Goal: Task Accomplishment & Management: Use online tool/utility

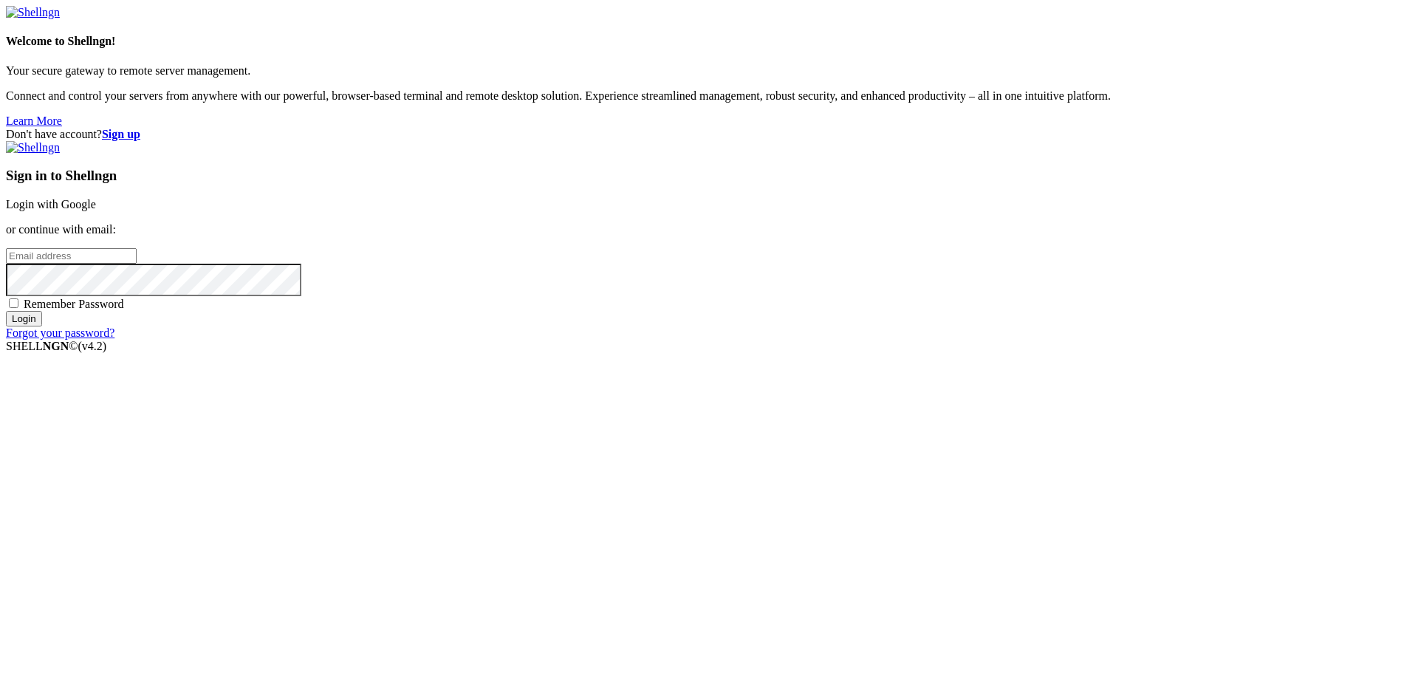
click at [96, 210] on link "Login with Google" at bounding box center [51, 204] width 90 height 13
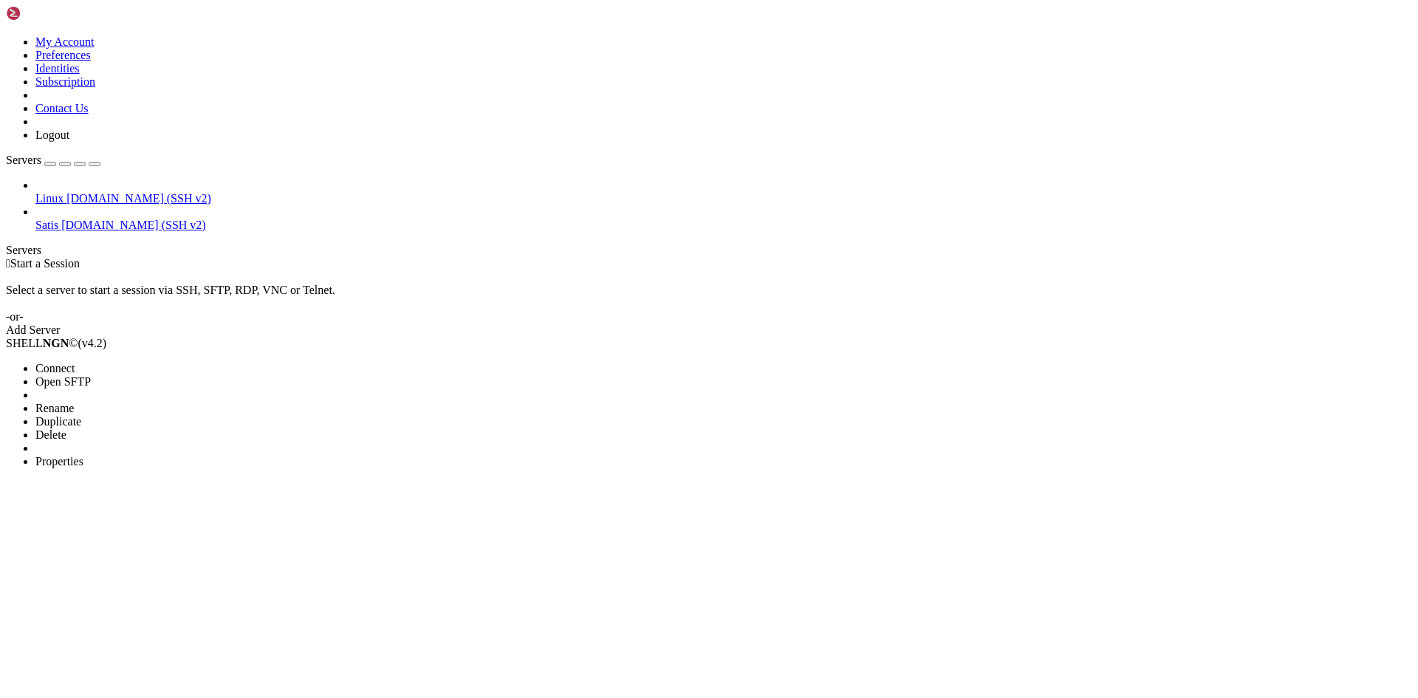
click at [91, 375] on span "Open SFTP" at bounding box center [62, 381] width 55 height 13
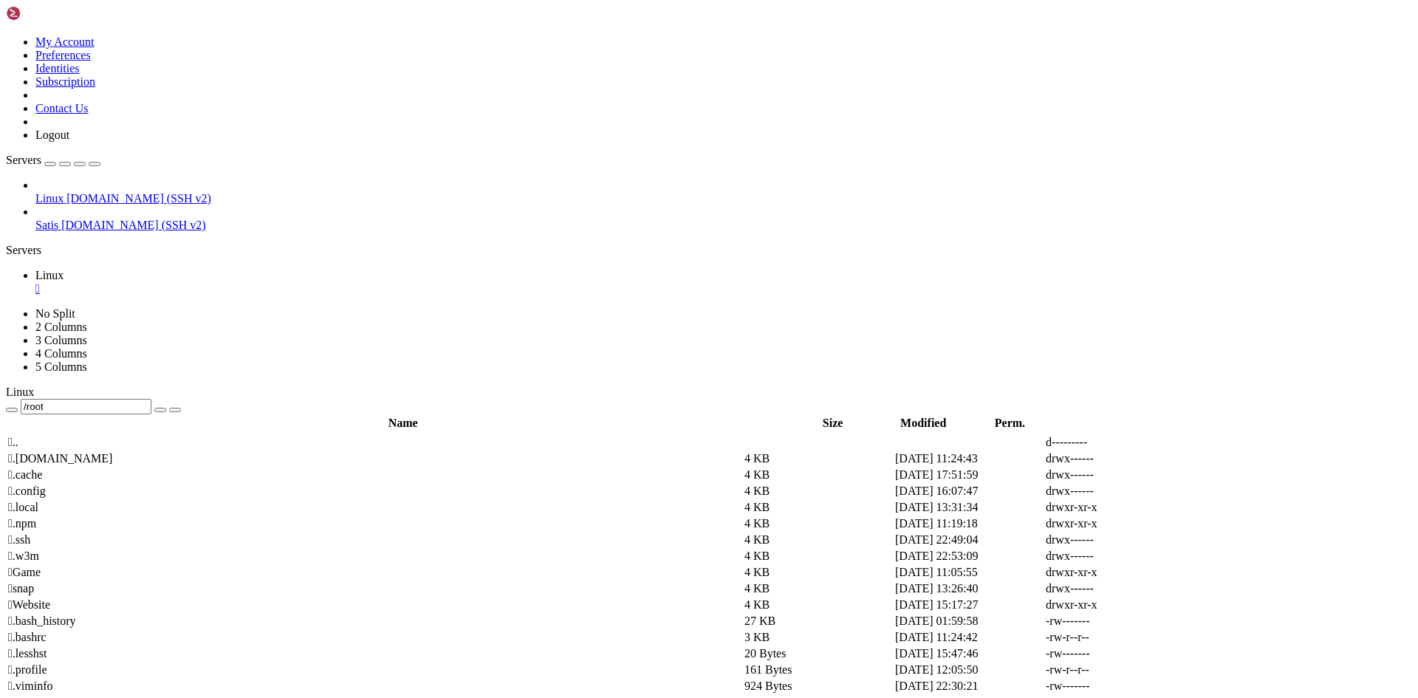
drag, startPoint x: 257, startPoint y: 58, endPoint x: 230, endPoint y: 58, distance: 26.6
click at [151, 399] on input "/root" at bounding box center [86, 407] width 131 height 16
type input "/"
click at [97, 232] on div "Linux [DOMAIN_NAME] (SSH v2) Satis [DOMAIN_NAME] (SSH v2)" at bounding box center [709, 205] width 1406 height 53
click at [261, 399] on div at bounding box center [709, 407] width 1406 height 16
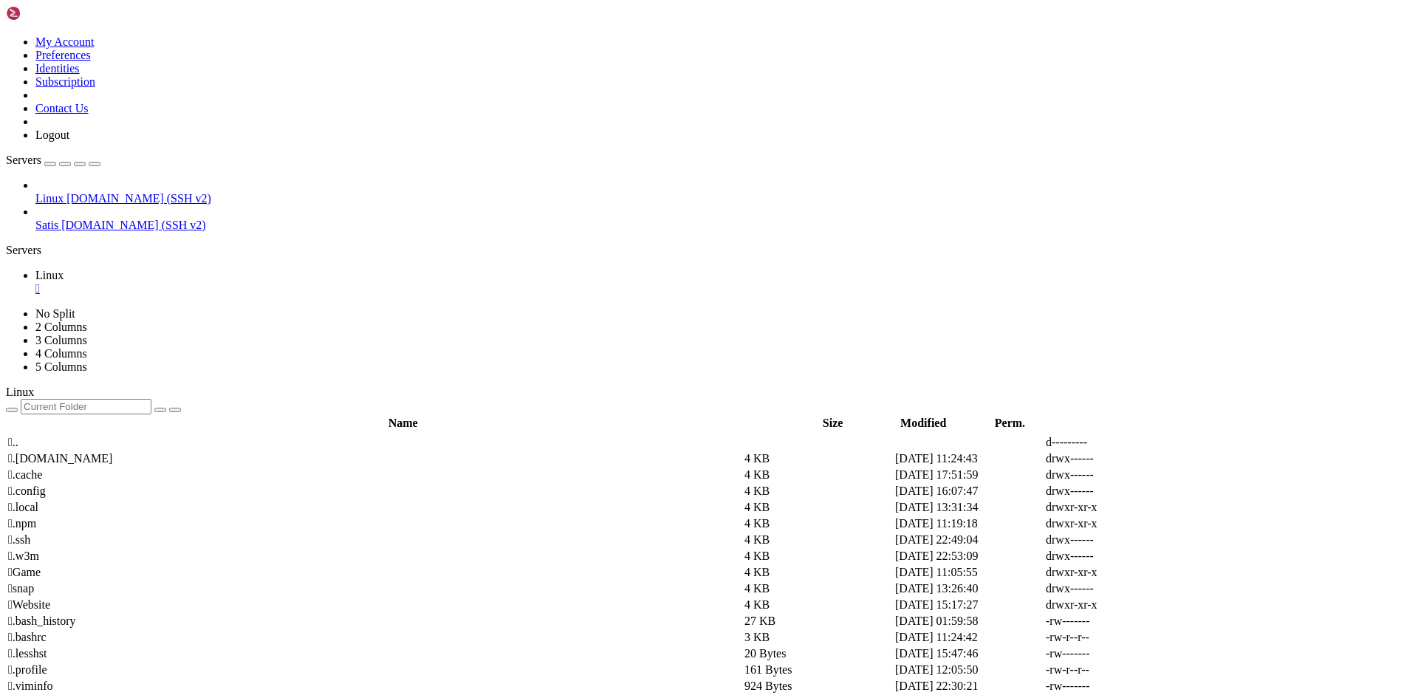
drag, startPoint x: 260, startPoint y: 61, endPoint x: 230, endPoint y: 44, distance: 34.1
click at [151, 399] on input "text" at bounding box center [86, 407] width 131 height 16
click at [18, 436] on span " .." at bounding box center [13, 442] width 10 height 13
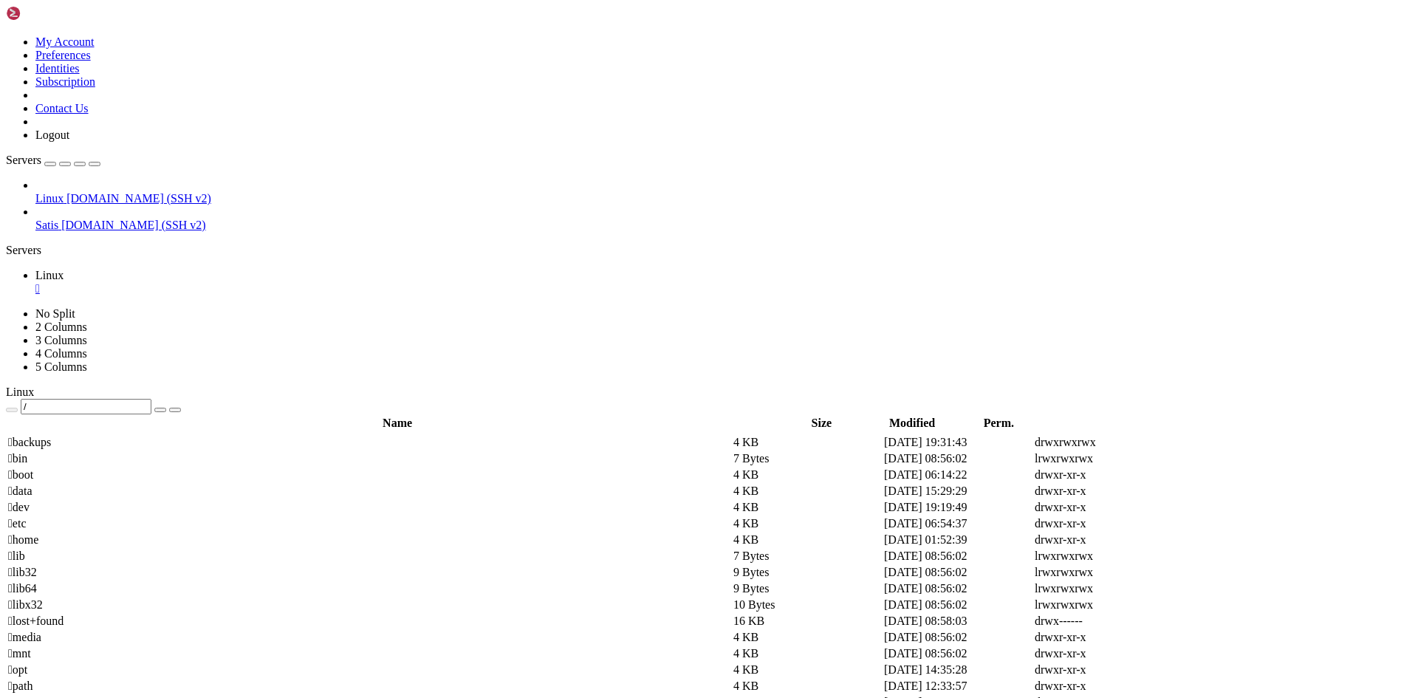
click at [38, 533] on span " home" at bounding box center [23, 539] width 30 height 13
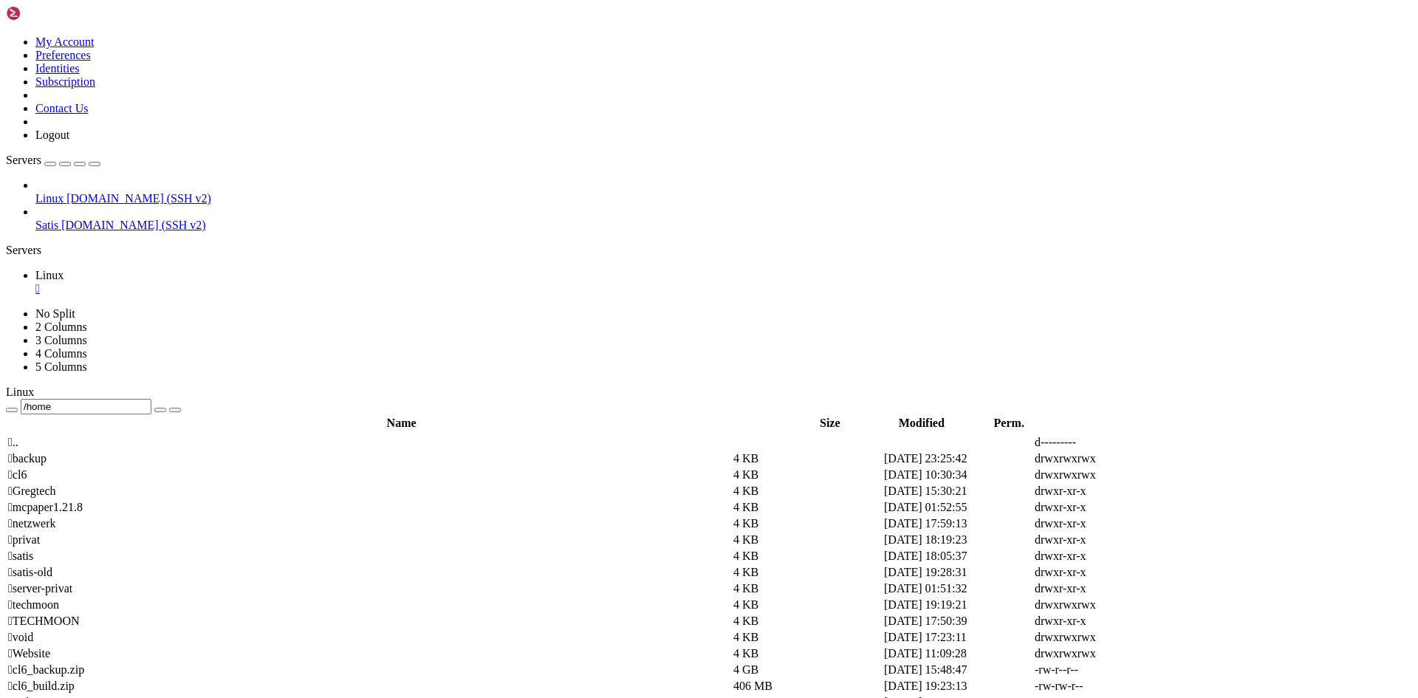
click at [83, 501] on span " mcpaper1.21.8" at bounding box center [45, 507] width 75 height 13
click at [43, 484] on span " config" at bounding box center [25, 490] width 35 height 13
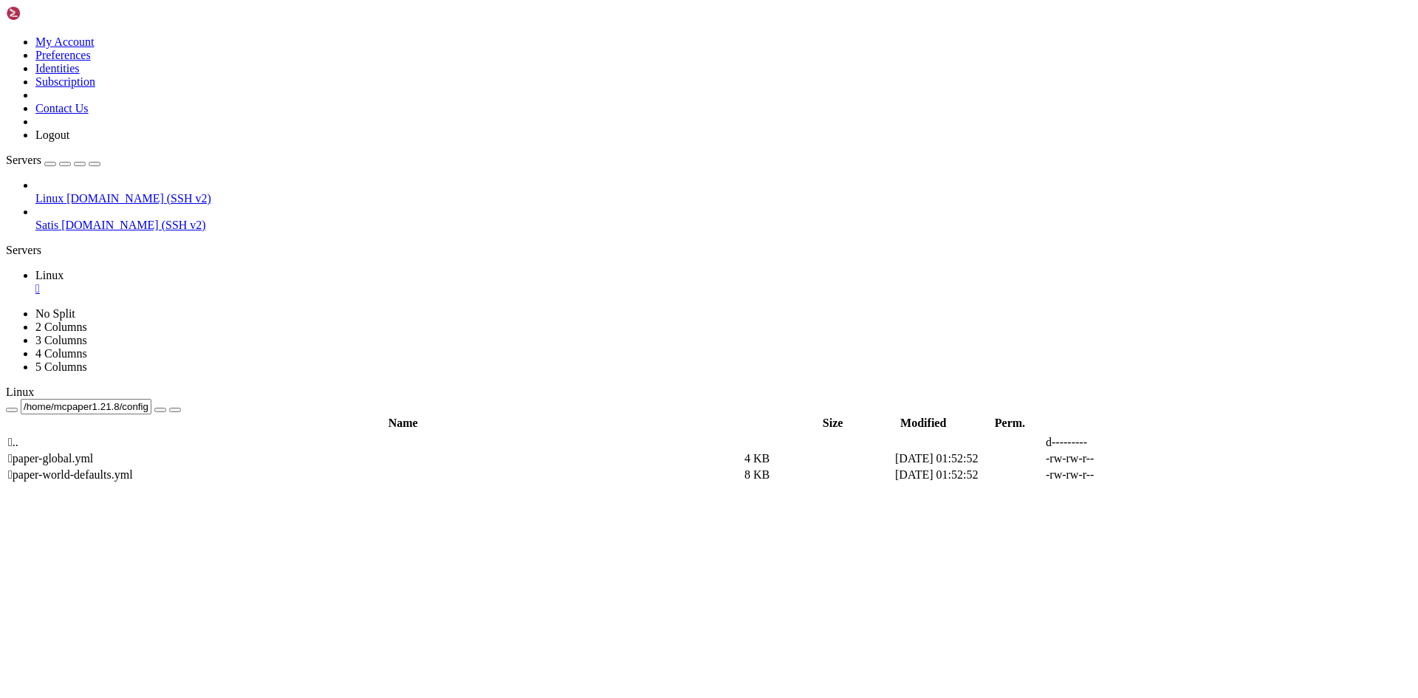
click at [252, 416] on th "Name" at bounding box center [402, 423] width 791 height 15
click at [271, 435] on td " .." at bounding box center [374, 442] width 735 height 15
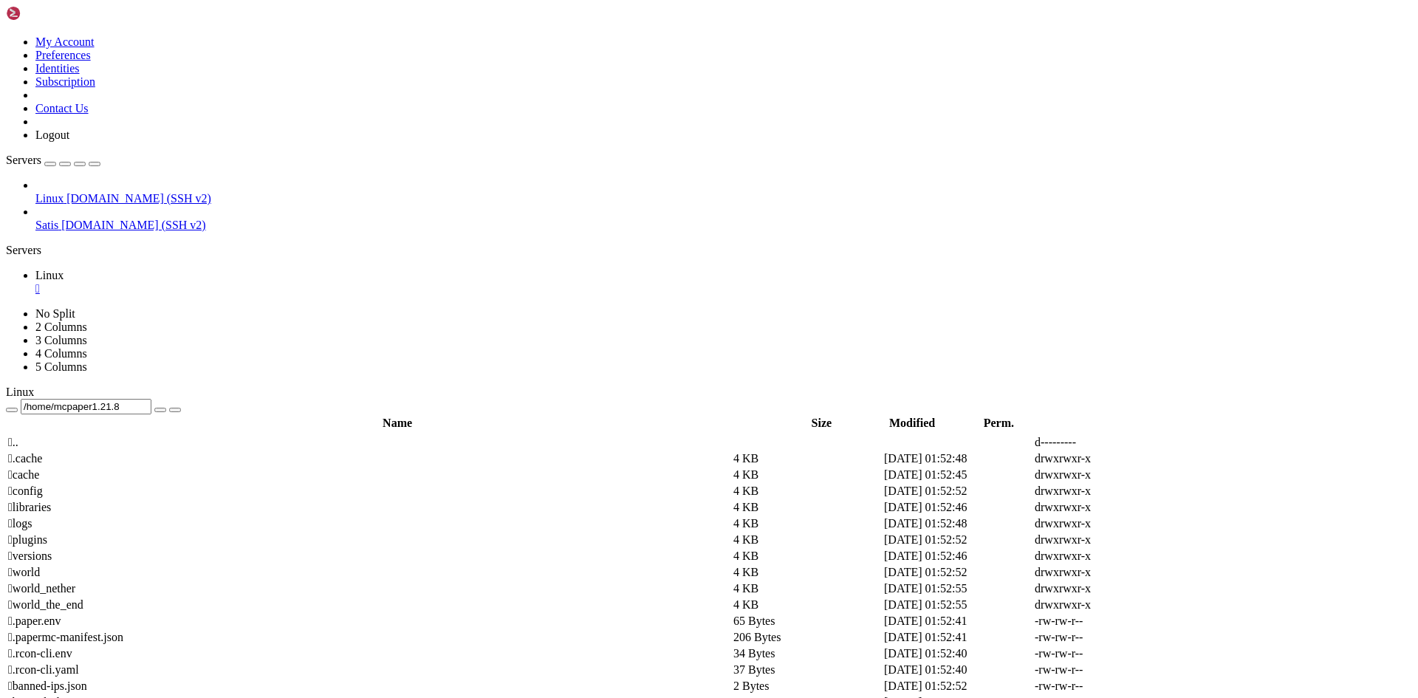
click at [271, 435] on td " .." at bounding box center [369, 442] width 724 height 15
click at [55, 517] on span " netzwerk" at bounding box center [31, 523] width 47 height 13
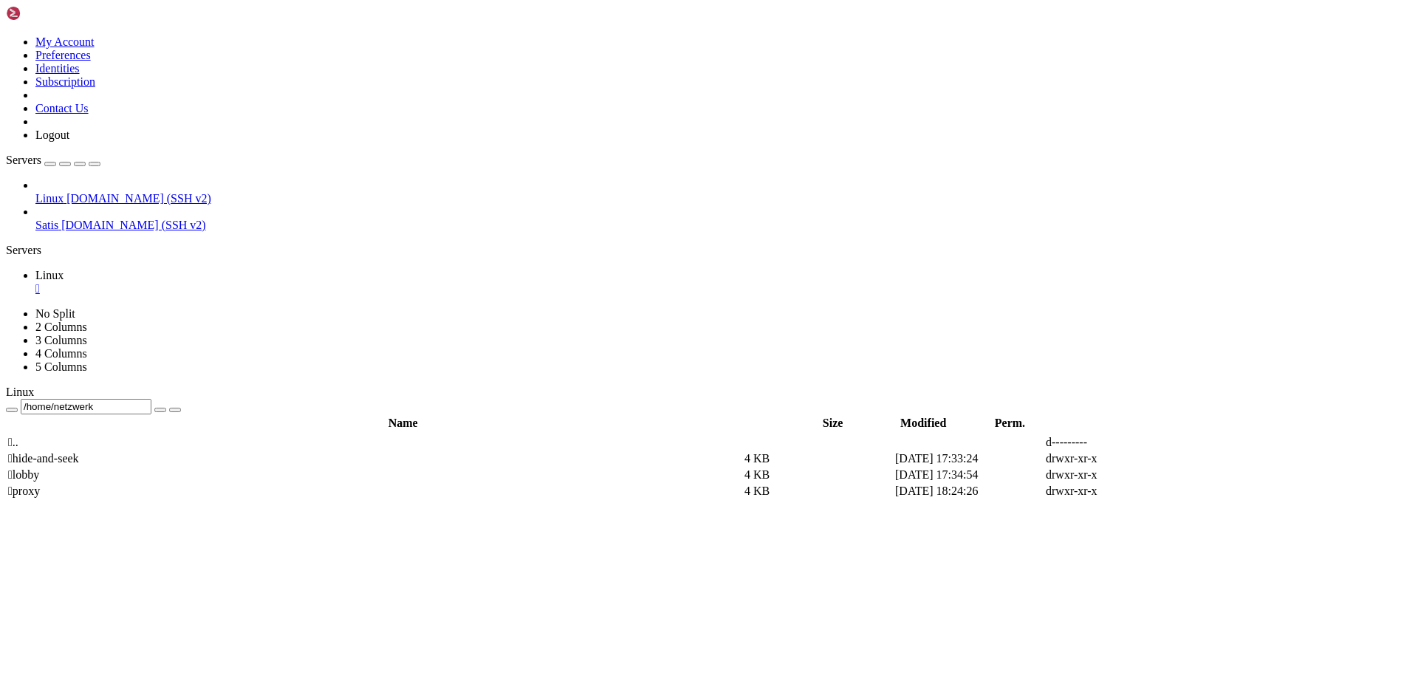
click at [39, 468] on span " lobby" at bounding box center [23, 474] width 31 height 13
click at [227, 467] on td " lobby" at bounding box center [374, 474] width 735 height 15
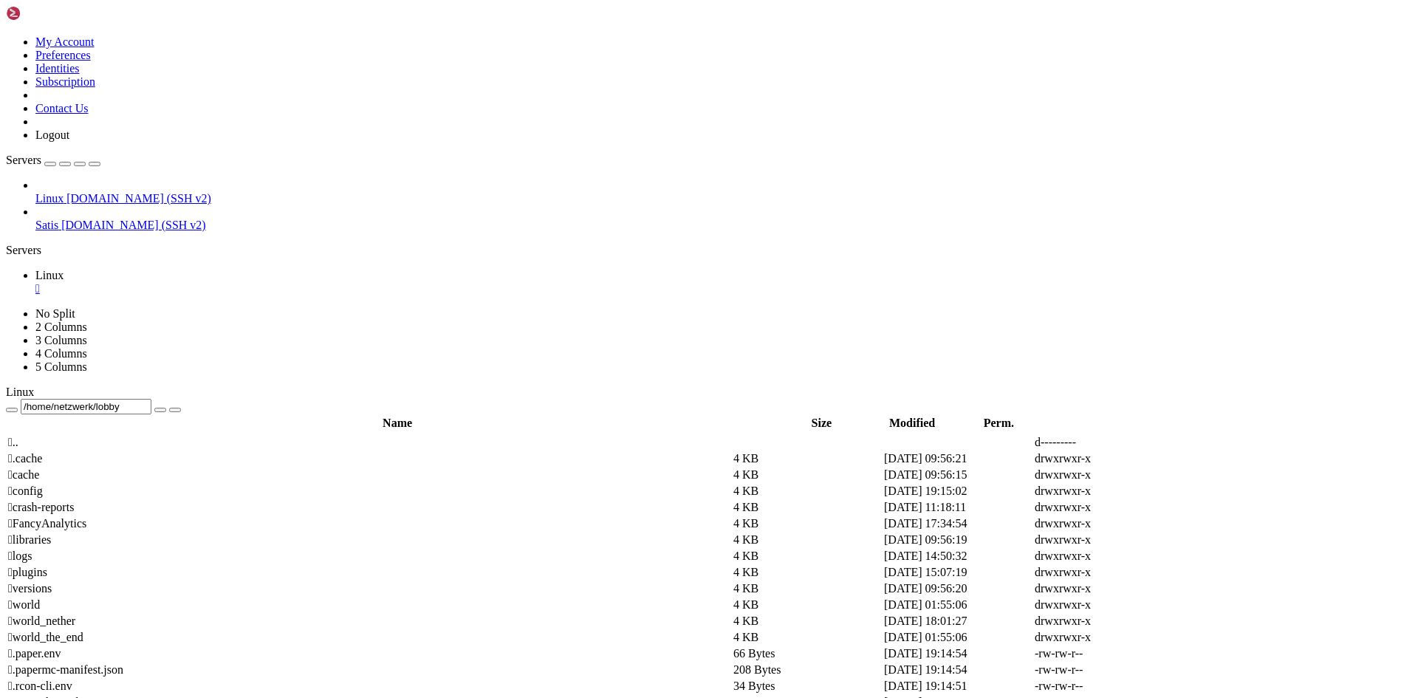
click at [278, 484] on td " config" at bounding box center [369, 491] width 724 height 15
type input "/home/netzwerk/lobby/config"
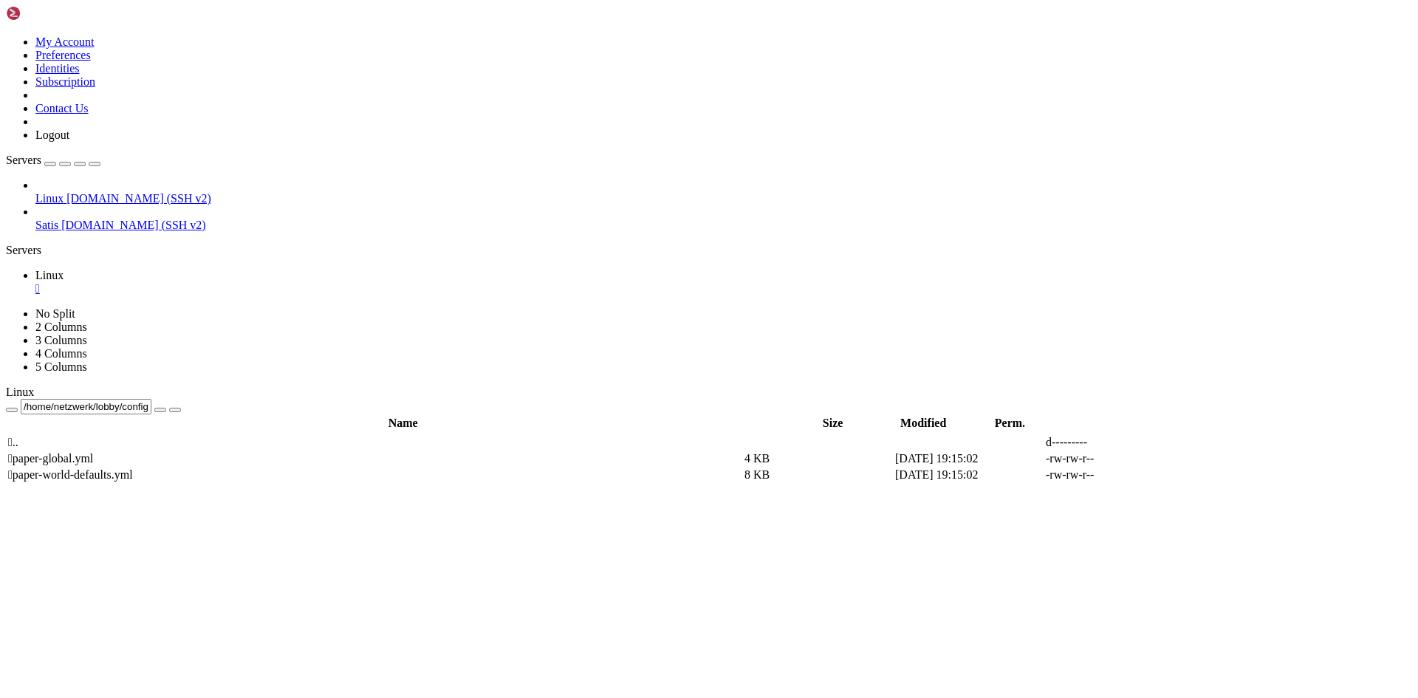
click at [1196, 458] on icon at bounding box center [1196, 458] width 0 height 0
drag, startPoint x: 280, startPoint y: 399, endPoint x: 337, endPoint y: 402, distance: 56.9
type textarea "secret: vmkdAaaUIFtf"
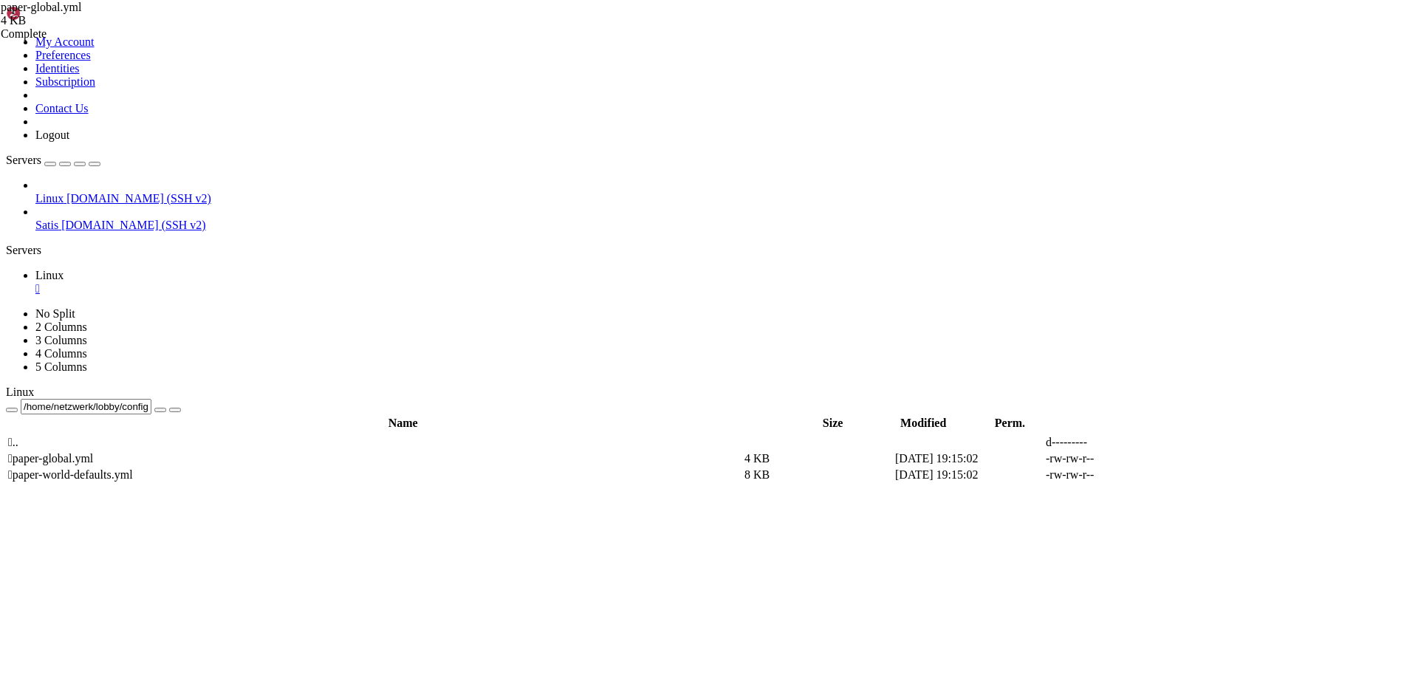
click at [252, 435] on td " .." at bounding box center [374, 442] width 735 height 15
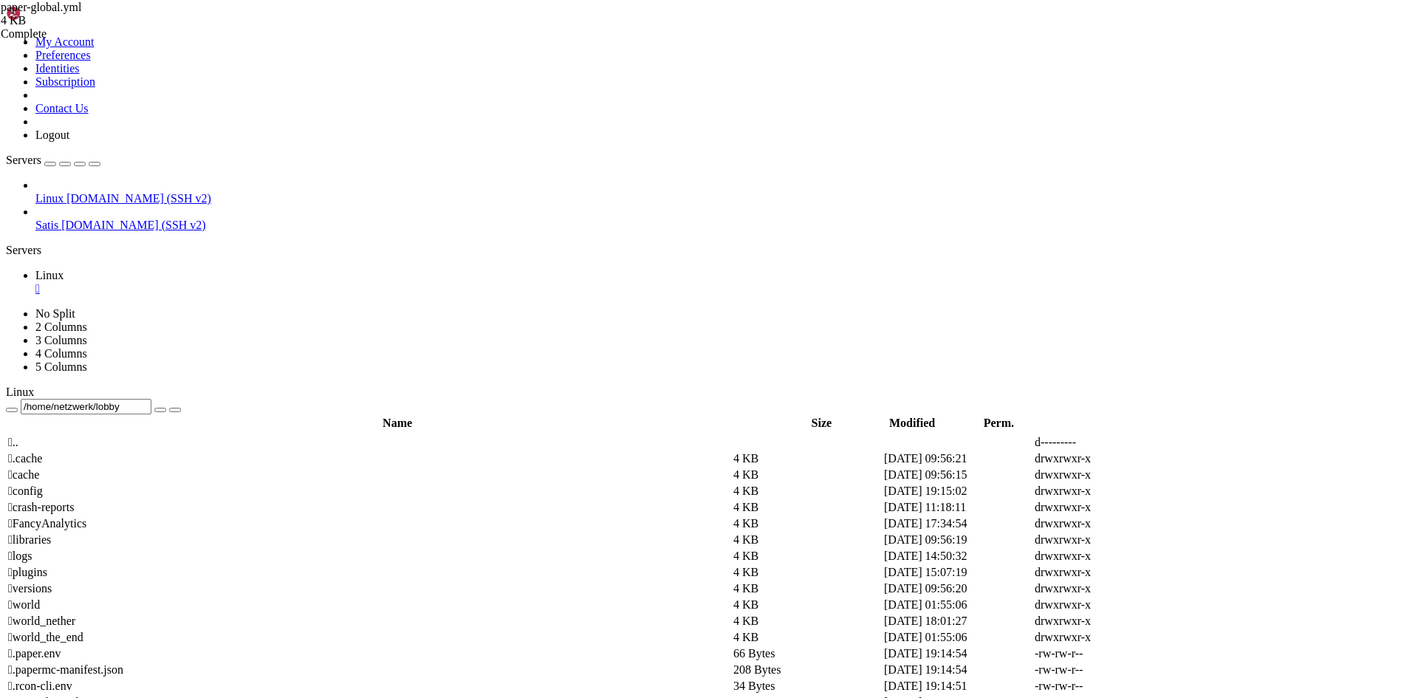
click at [253, 435] on td " .." at bounding box center [369, 442] width 724 height 15
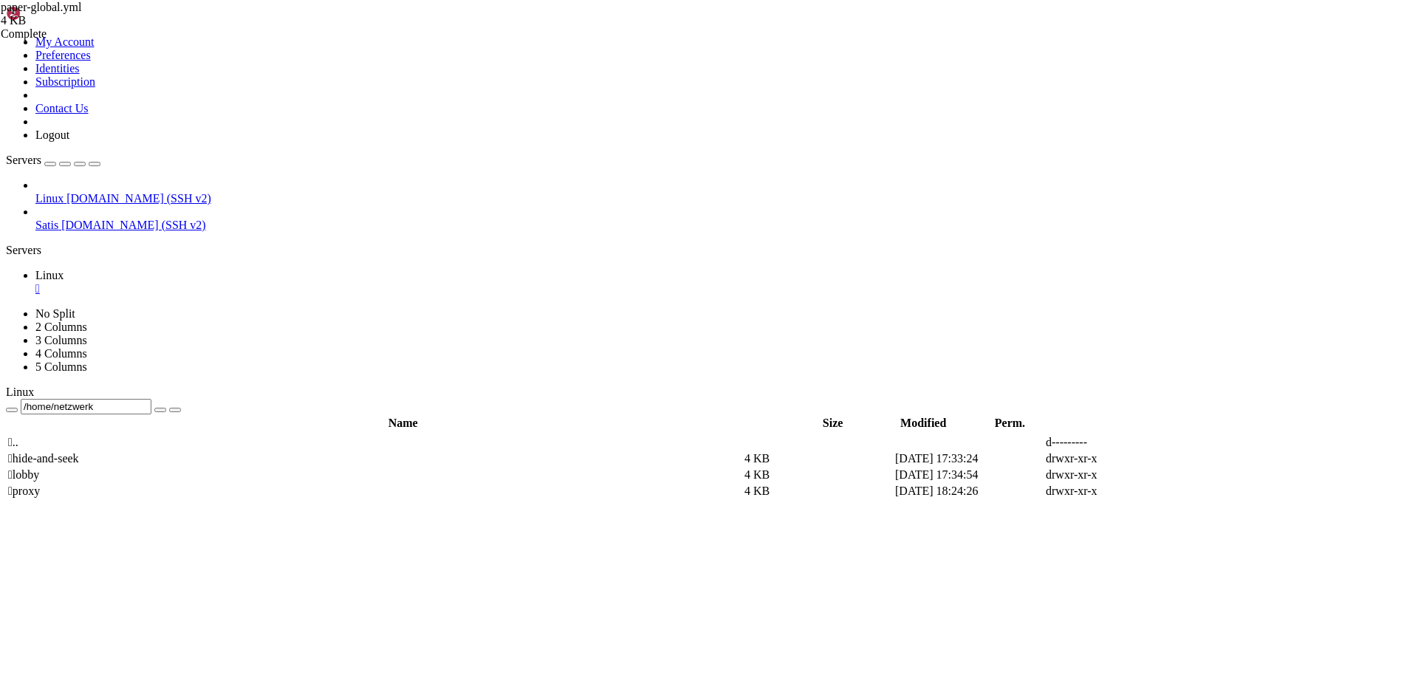
click at [260, 435] on td " .." at bounding box center [374, 442] width 735 height 15
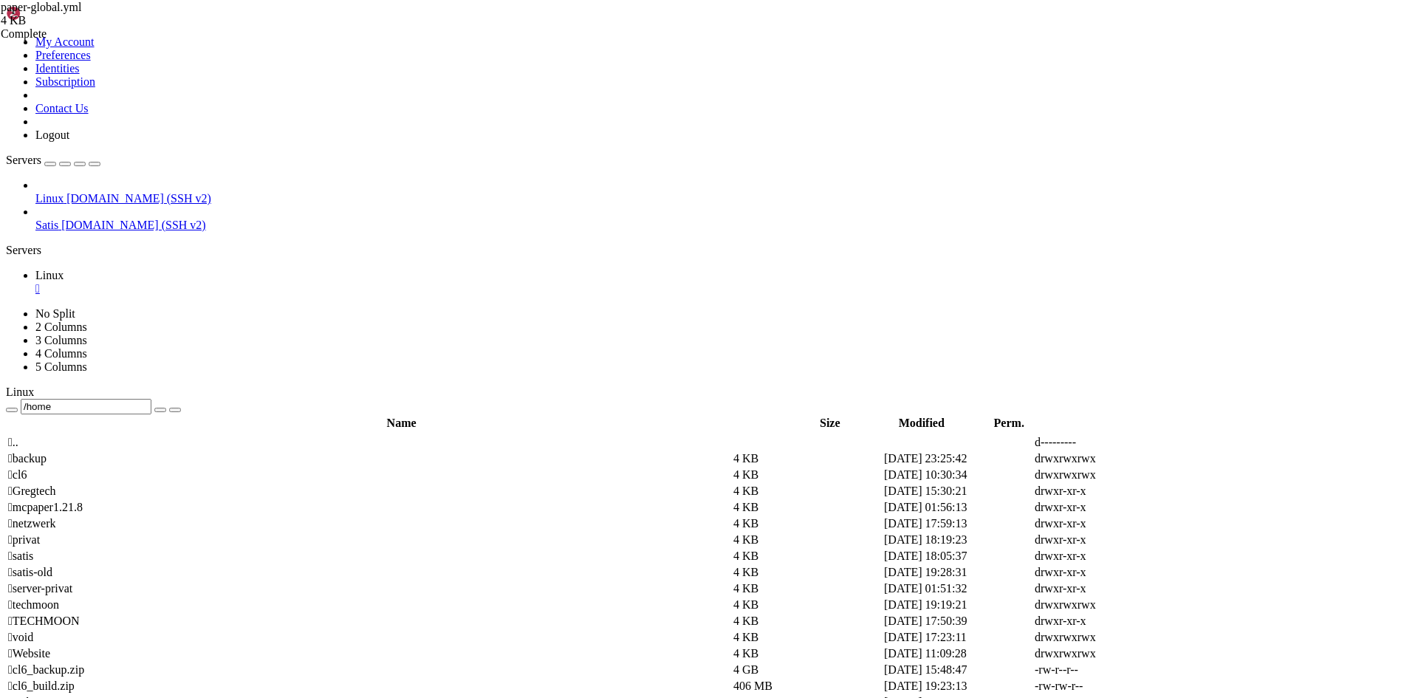
click at [55, 517] on span " netzwerk" at bounding box center [31, 523] width 47 height 13
drag, startPoint x: 293, startPoint y: 287, endPoint x: 293, endPoint y: 259, distance: 28.1
click at [55, 517] on span " netzwerk" at bounding box center [31, 523] width 47 height 13
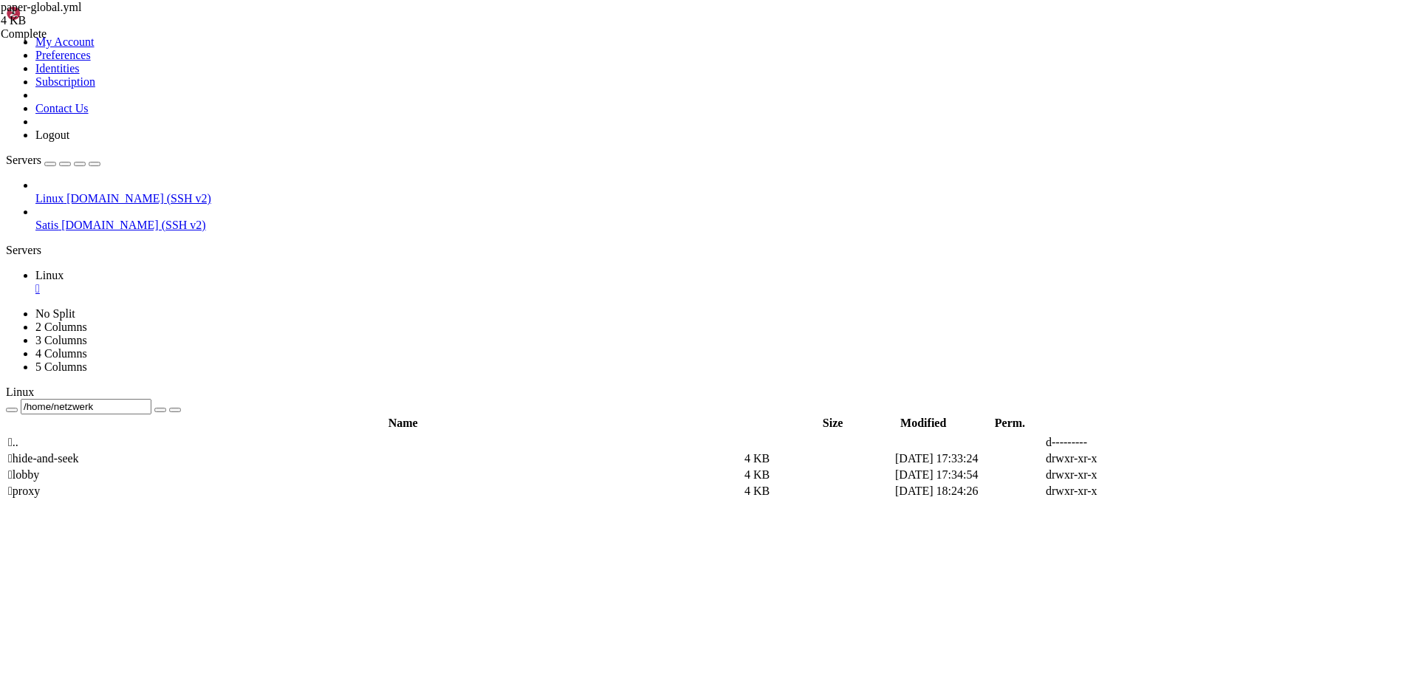
click at [40, 484] on span " proxy" at bounding box center [24, 490] width 32 height 13
type input "/home/netzwerk/proxy"
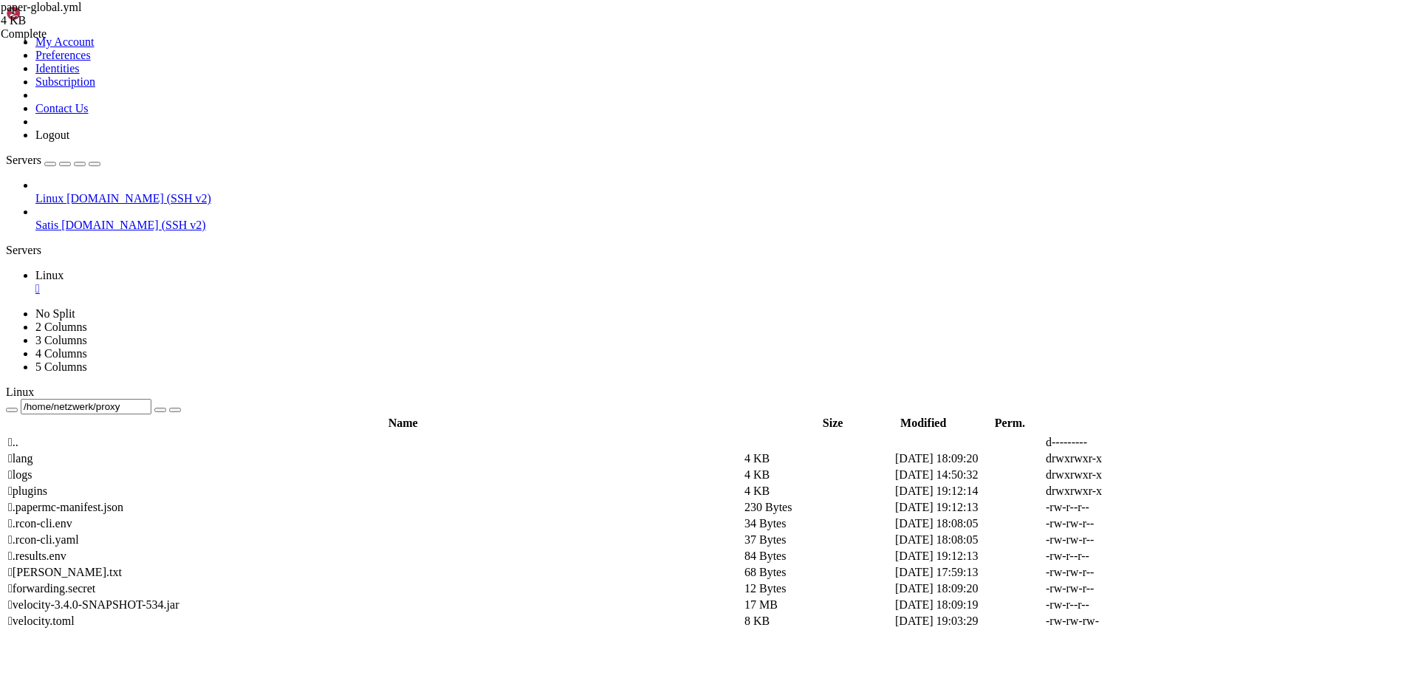
click at [1196, 621] on icon at bounding box center [1196, 621] width 0 height 0
type textarea "HAS = "10.27.27.248:4061""
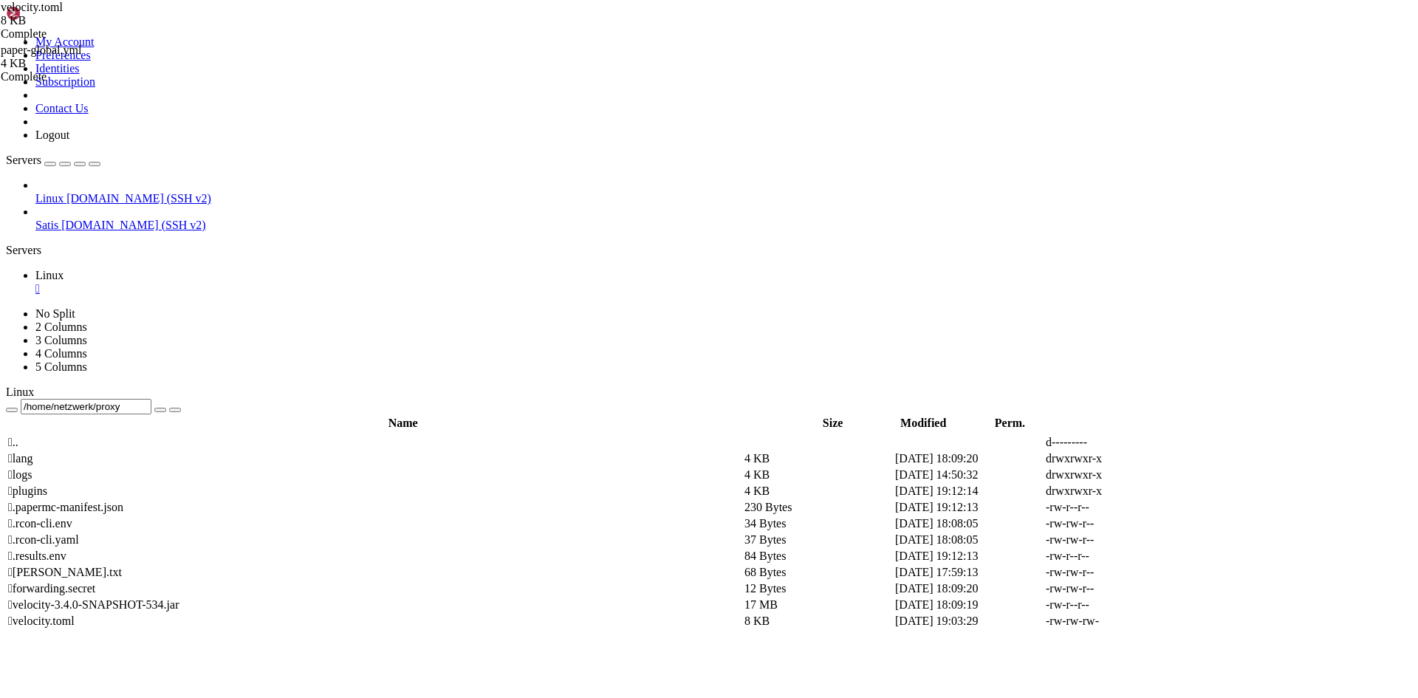
type textarea "CA13 = "10.27.27.248:4058""
click at [1196, 621] on icon at bounding box center [1196, 621] width 0 height 0
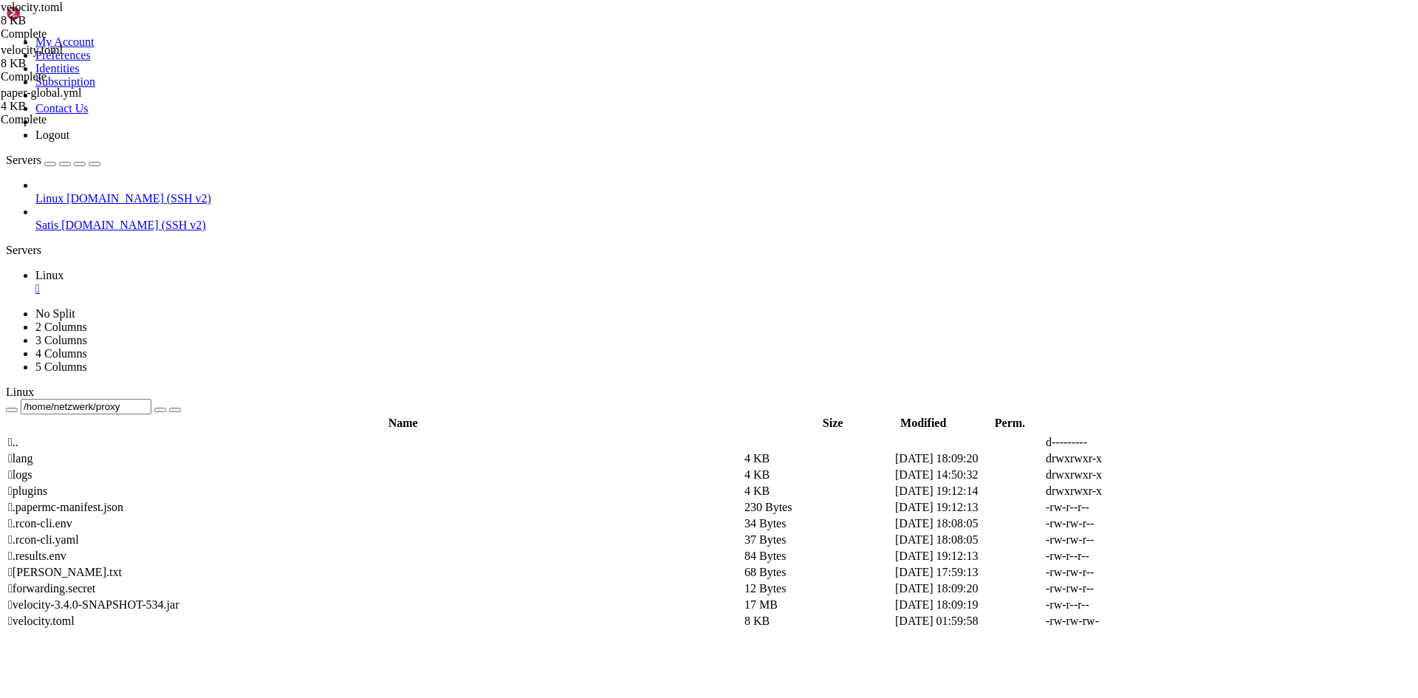
type textarea "CA13 = "10.27.27.248:4058""
drag, startPoint x: 338, startPoint y: 48, endPoint x: 264, endPoint y: 48, distance: 73.8
click at [151, 399] on input "/home/netzwerk/proxy" at bounding box center [86, 407] width 131 height 16
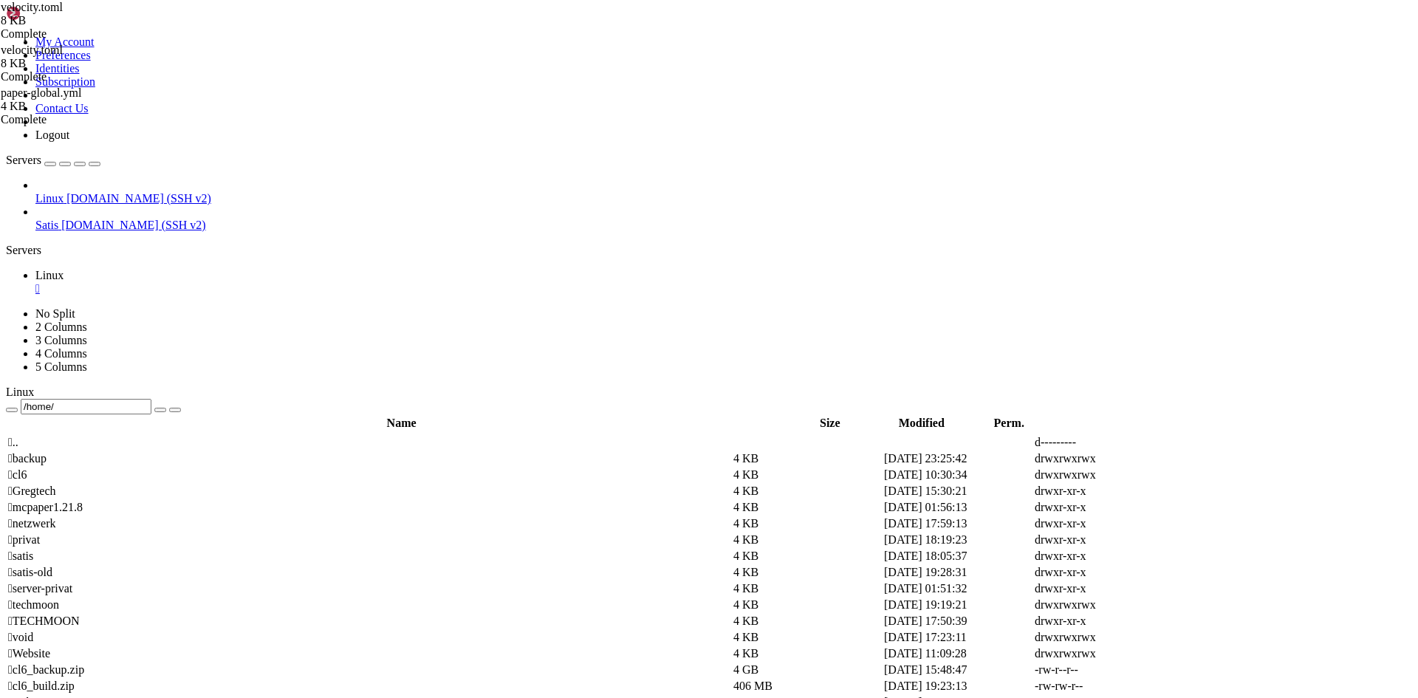
click at [233, 500] on td " mcpaper1.21.8" at bounding box center [369, 507] width 724 height 15
click at [43, 484] on span " config" at bounding box center [25, 490] width 35 height 13
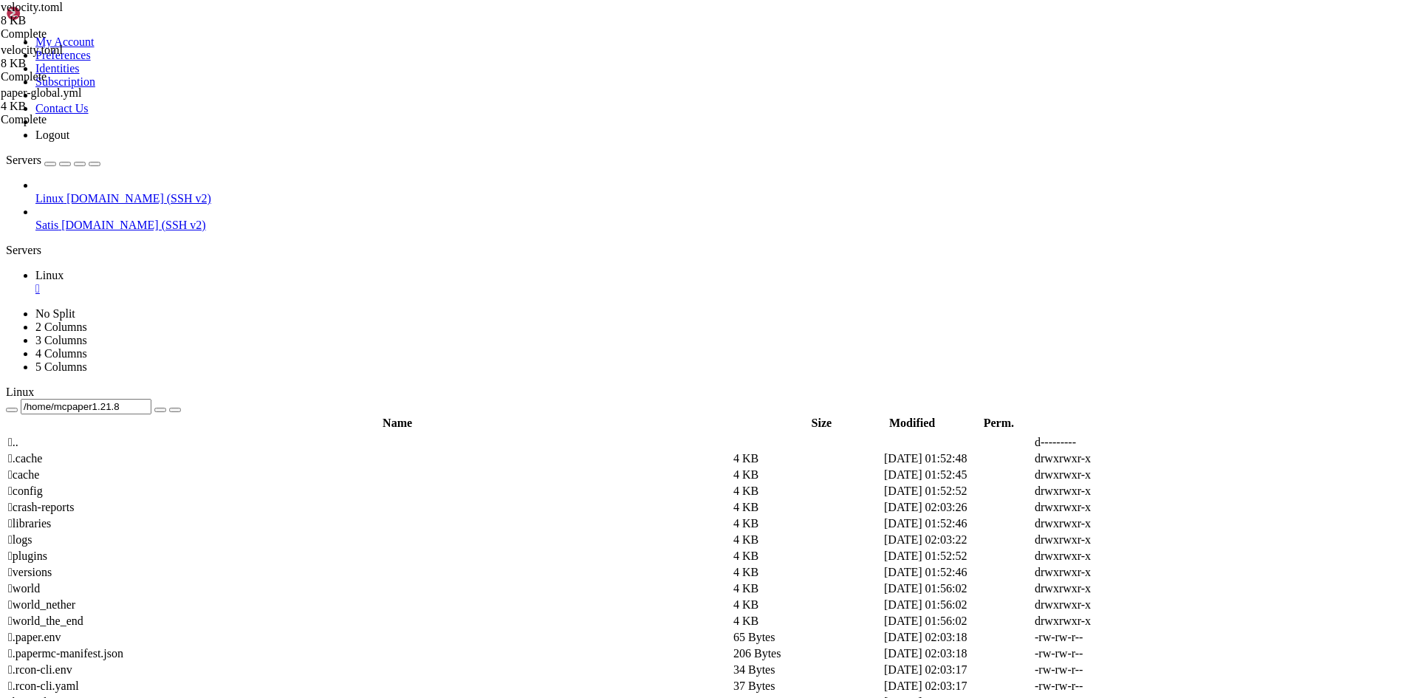
type input "/home/mcpaper1.21.8/config"
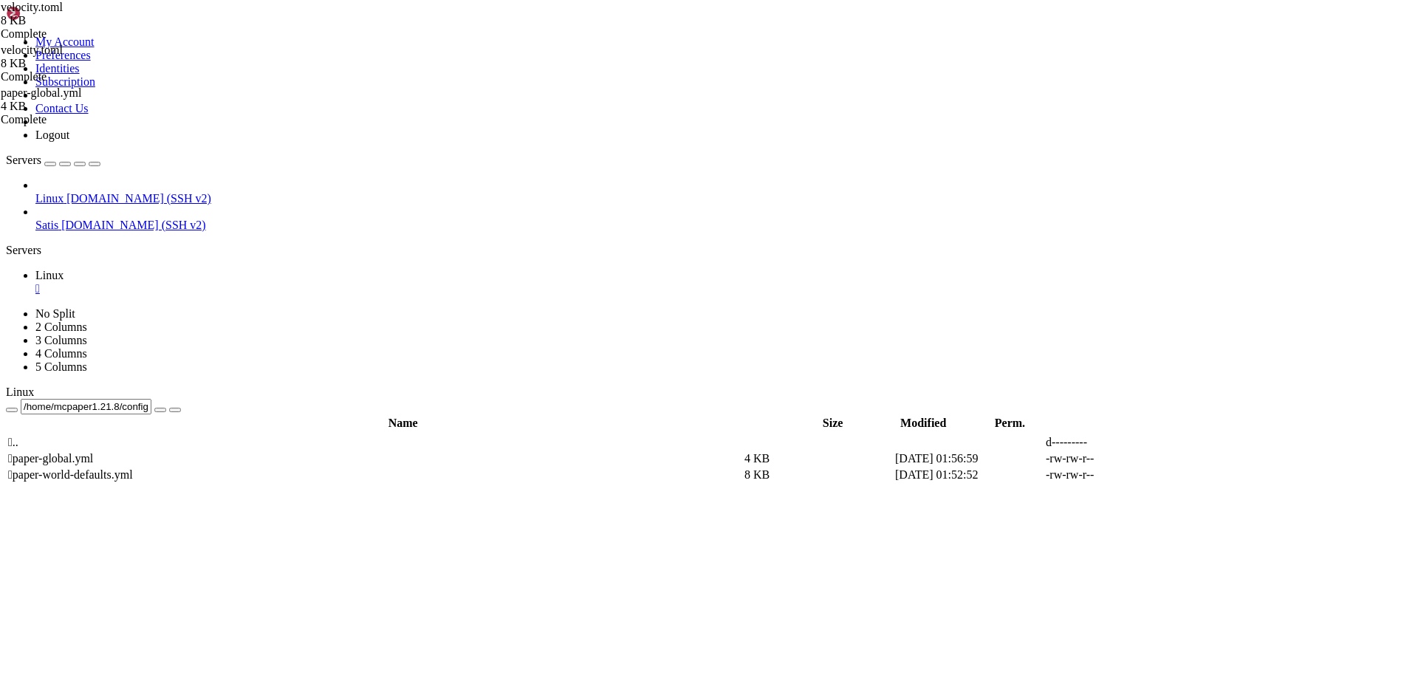
click at [1196, 458] on icon at bounding box center [1196, 458] width 0 height 0
type textarea "secret: vmkdAaaUIFtf"
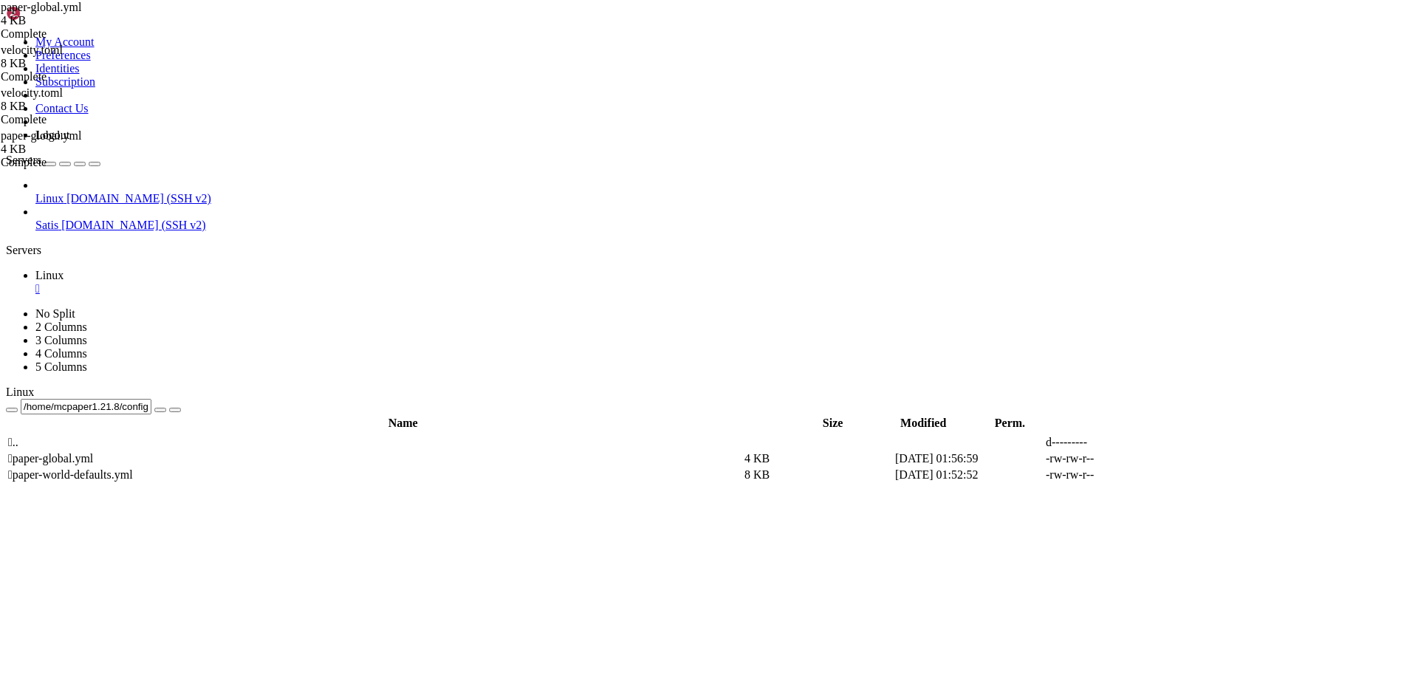
click at [1196, 458] on icon at bounding box center [1196, 458] width 0 height 0
type textarea "# This is the global configuration file for Paper."
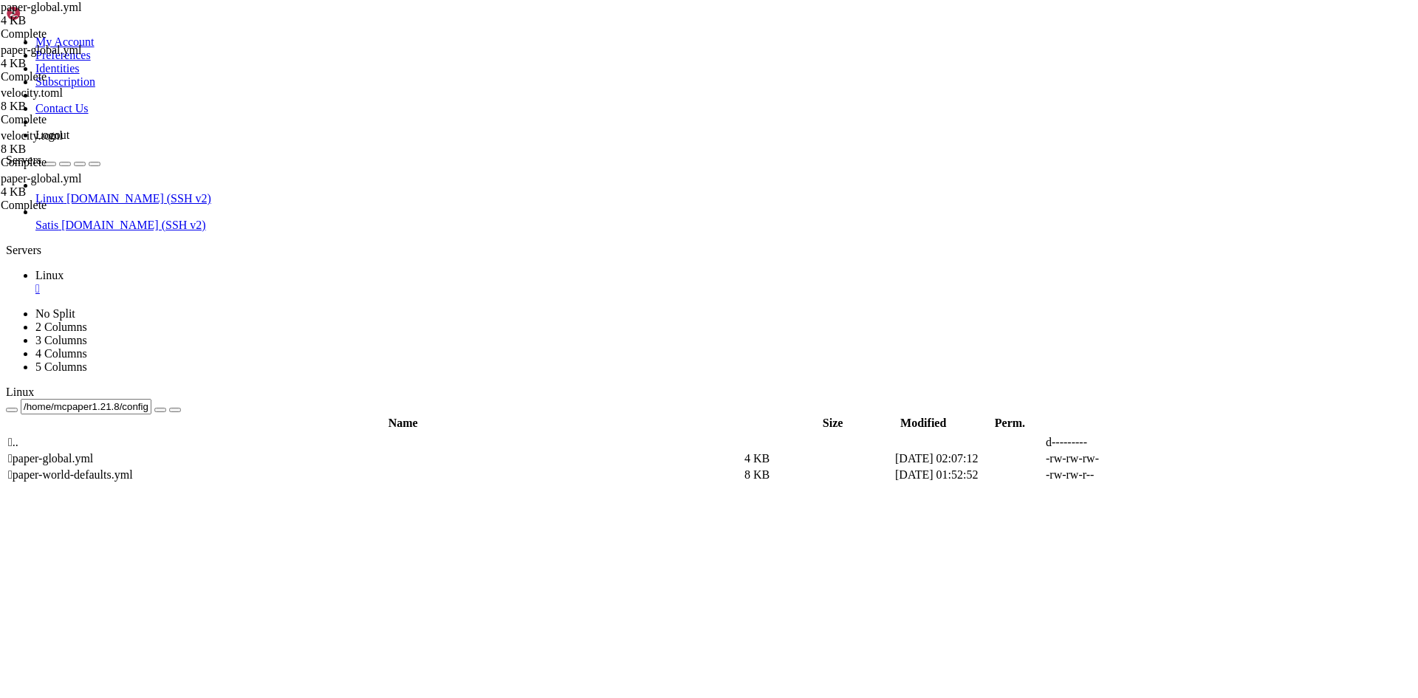
click at [385, 435] on td " .." at bounding box center [374, 442] width 735 height 15
drag, startPoint x: 385, startPoint y: 106, endPoint x: 424, endPoint y: 44, distance: 72.3
click at [18, 436] on span " .." at bounding box center [13, 442] width 10 height 13
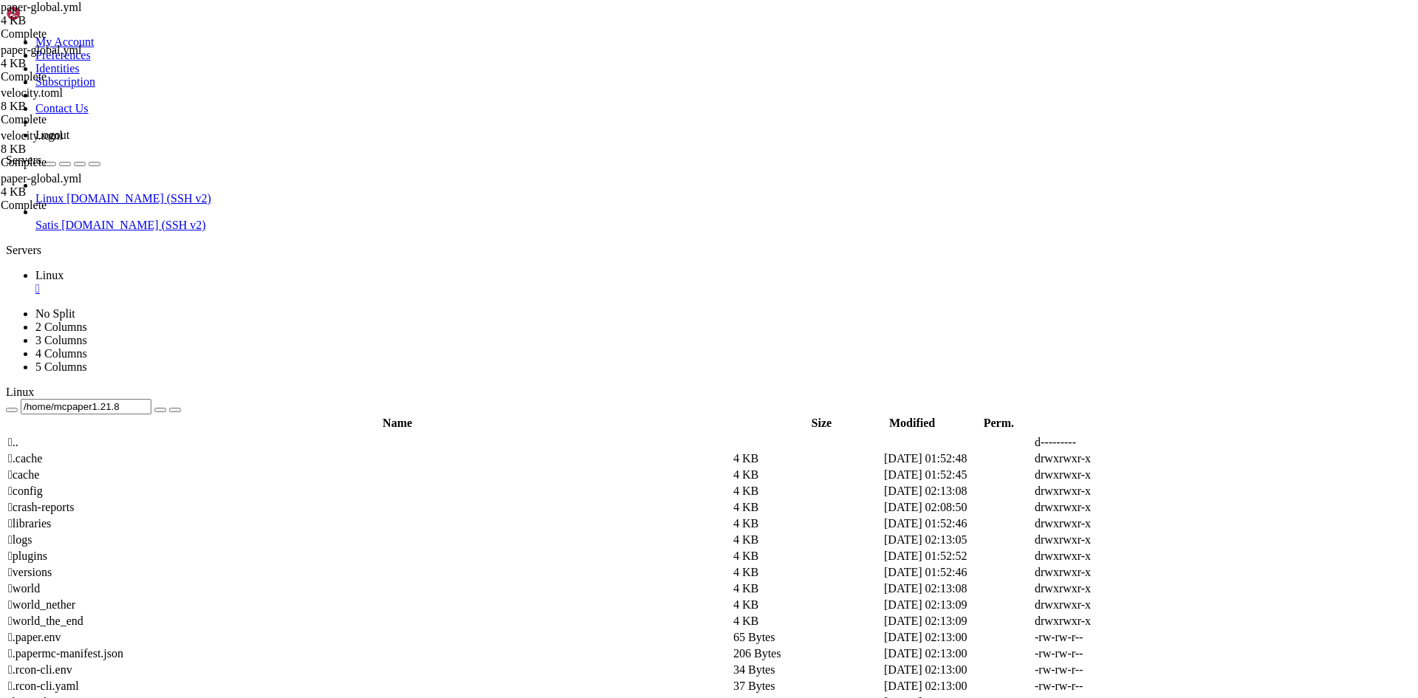
click at [18, 436] on span " .." at bounding box center [13, 442] width 10 height 13
click at [275, 516] on td " netzwerk" at bounding box center [369, 523] width 724 height 15
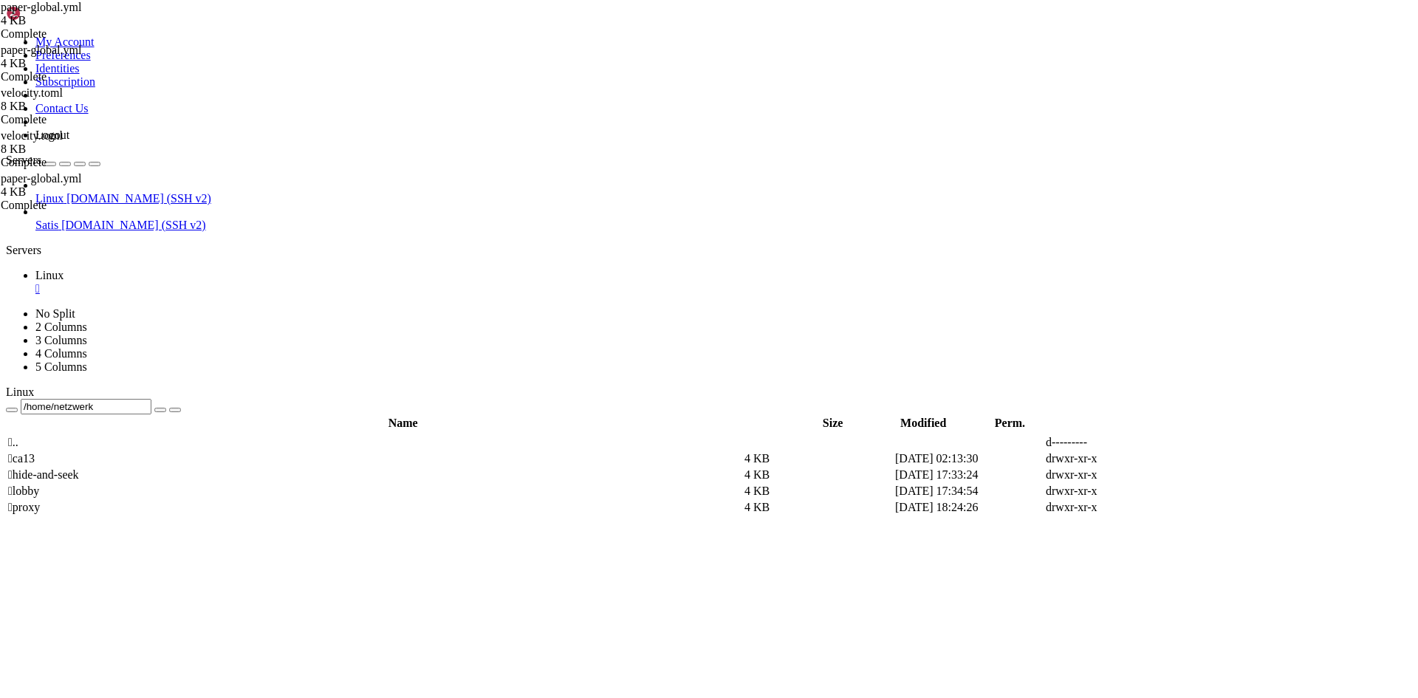
click at [288, 500] on td " proxy" at bounding box center [374, 507] width 735 height 15
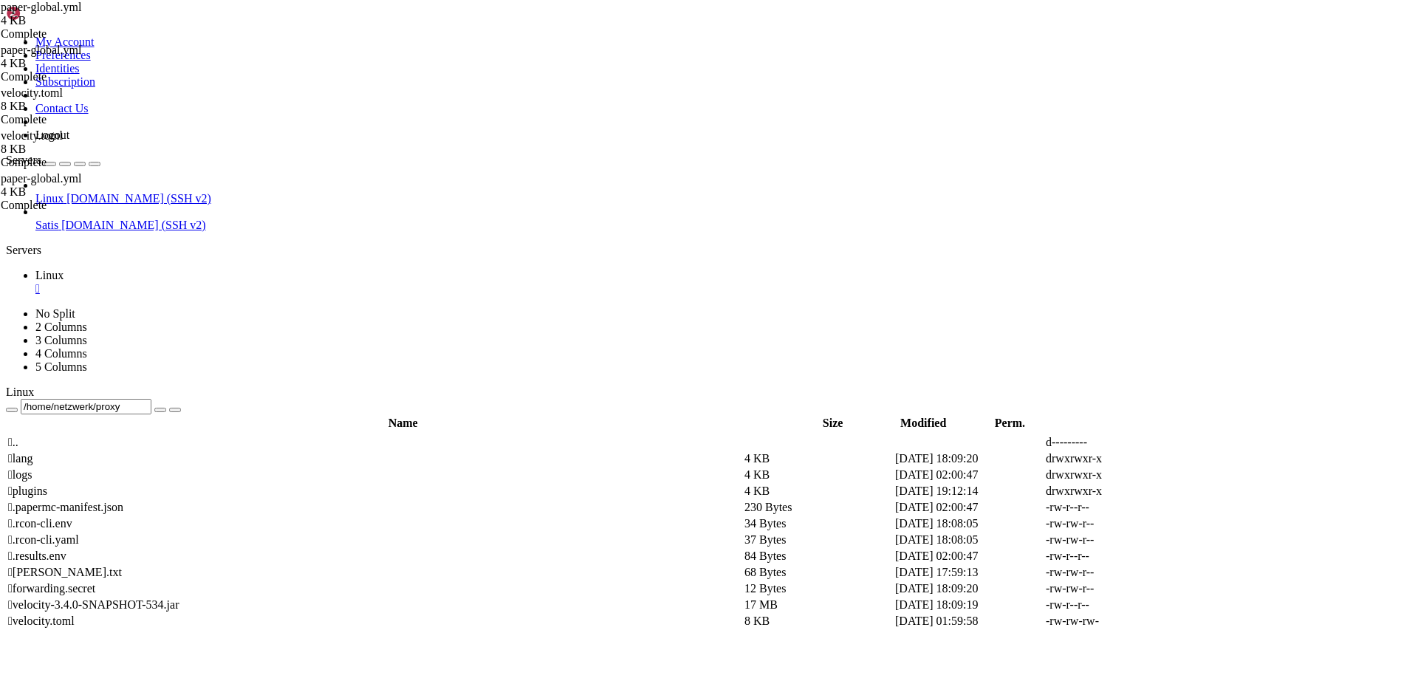
click at [1196, 621] on icon at bounding box center [1196, 621] width 0 height 0
drag, startPoint x: 366, startPoint y: 48, endPoint x: 264, endPoint y: 55, distance: 102.8
click at [151, 399] on input "/home/netzwerk/proxy" at bounding box center [86, 407] width 131 height 16
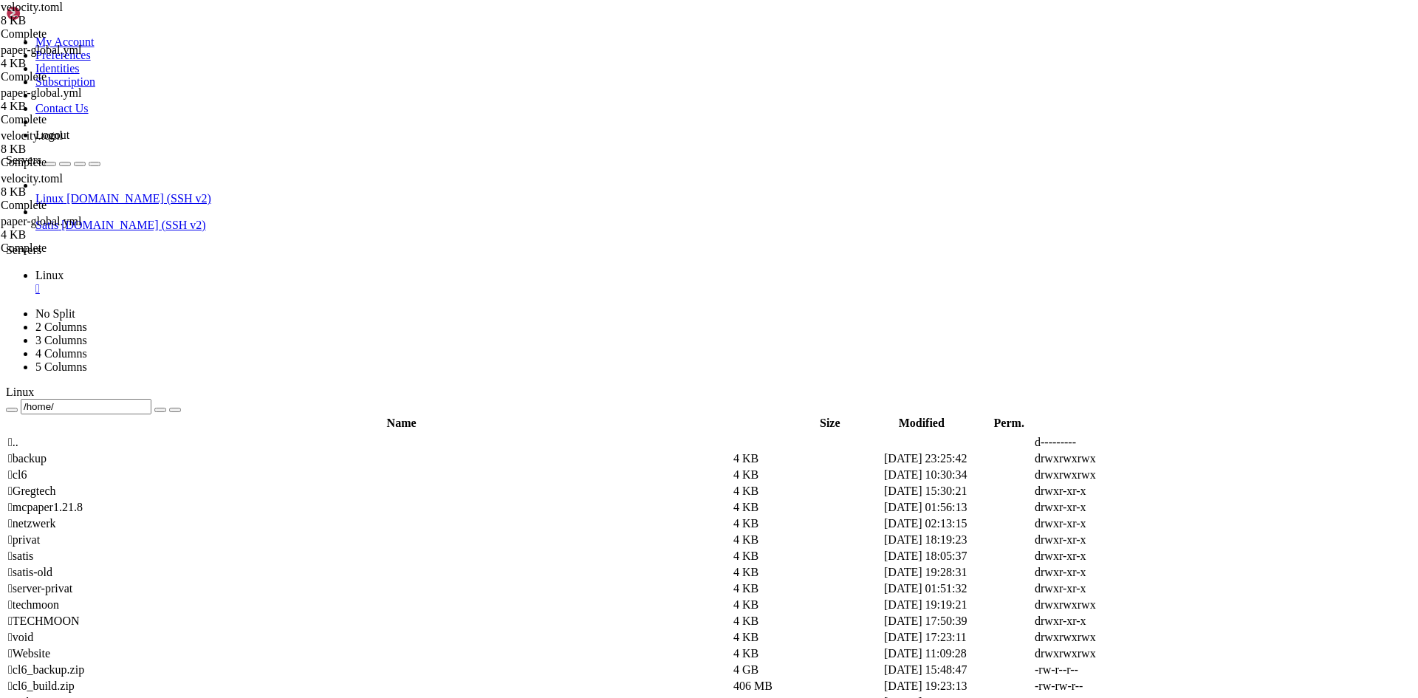
click at [83, 501] on span " mcpaper1.21.8" at bounding box center [45, 507] width 75 height 13
type input "/home/mcpaper1.21.8"
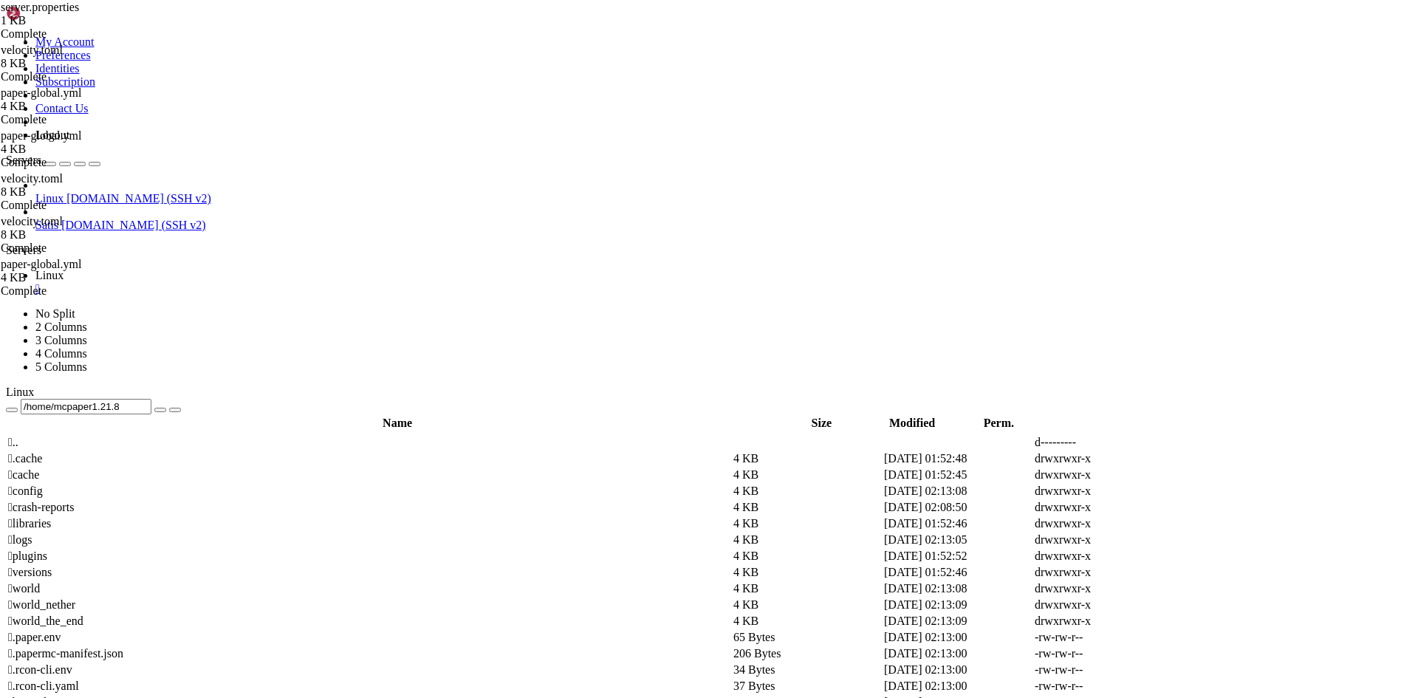
drag, startPoint x: 316, startPoint y: 161, endPoint x: 336, endPoint y: 161, distance: 19.9
drag, startPoint x: 299, startPoint y: 398, endPoint x: 273, endPoint y: 398, distance: 25.8
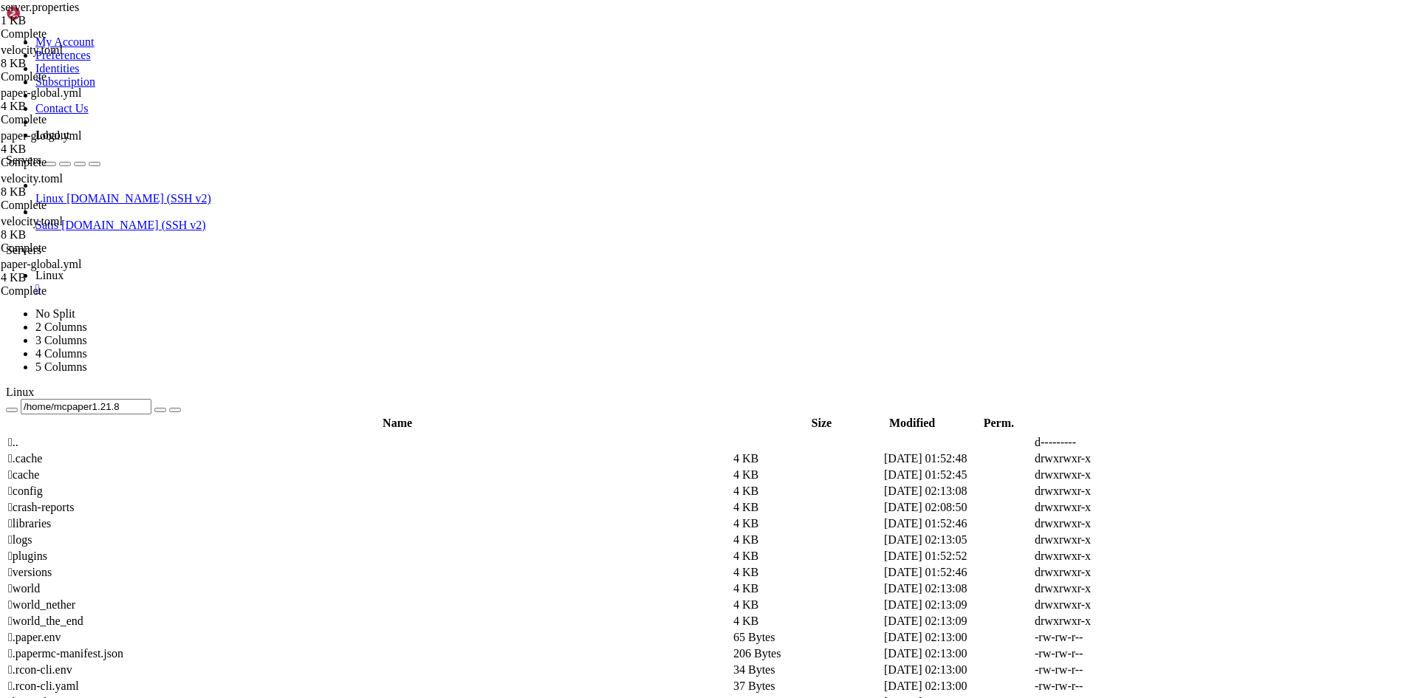
scroll to position [0, 5]
drag, startPoint x: 301, startPoint y: 399, endPoint x: 275, endPoint y: 399, distance: 26.6
type textarea "online-mode=false"
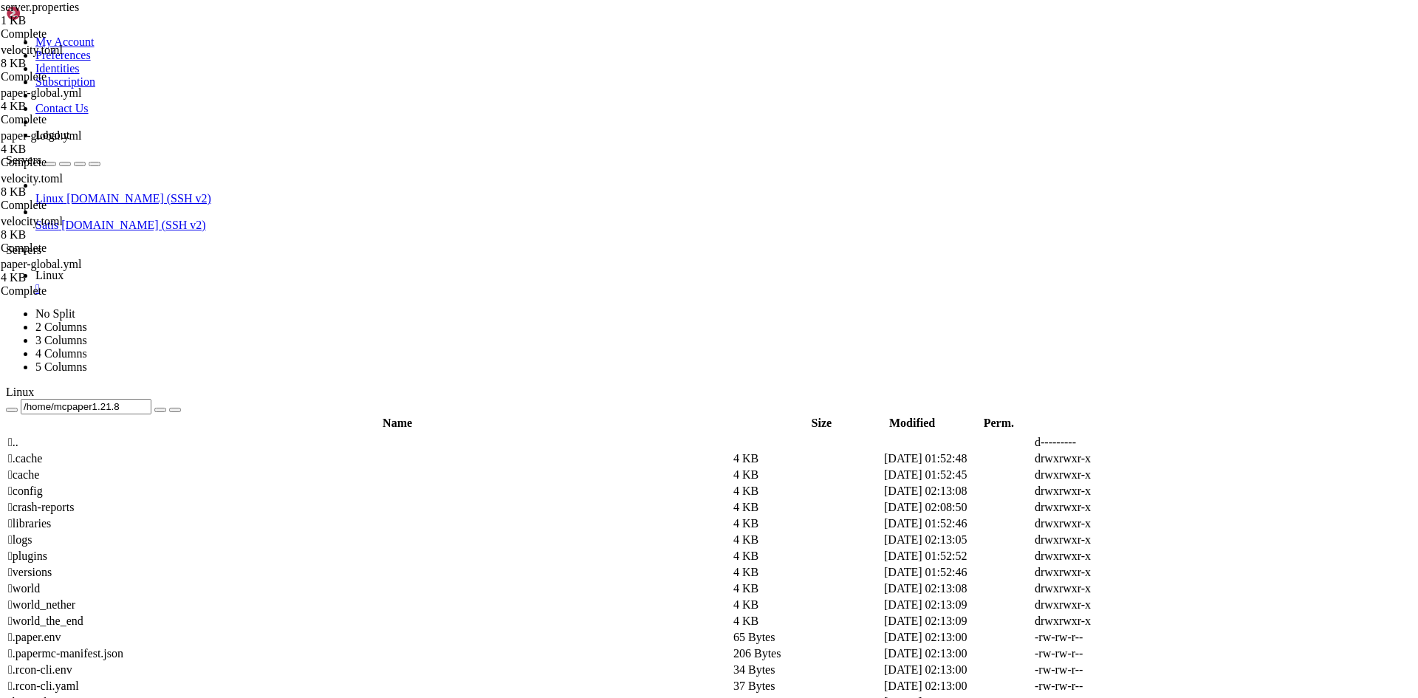
click at [374, 581] on td " world" at bounding box center [369, 588] width 724 height 15
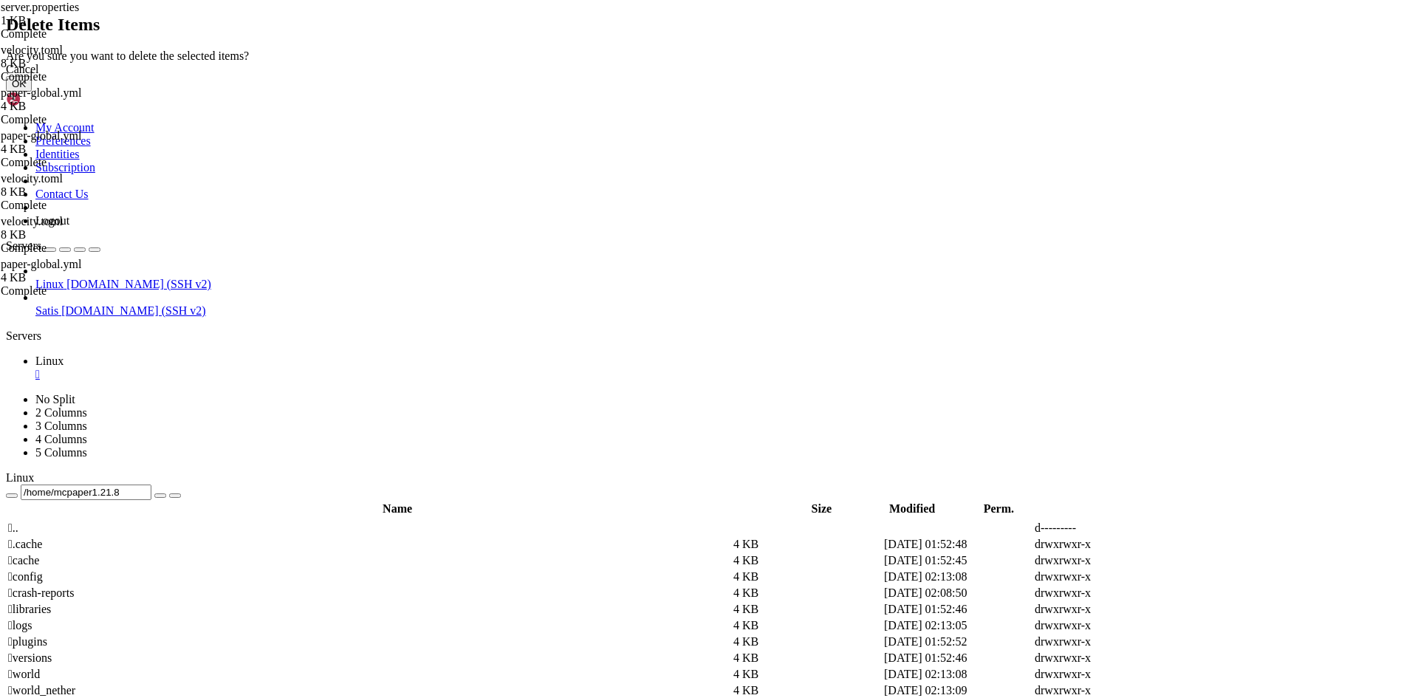
click at [32, 92] on button "OK" at bounding box center [19, 84] width 26 height 16
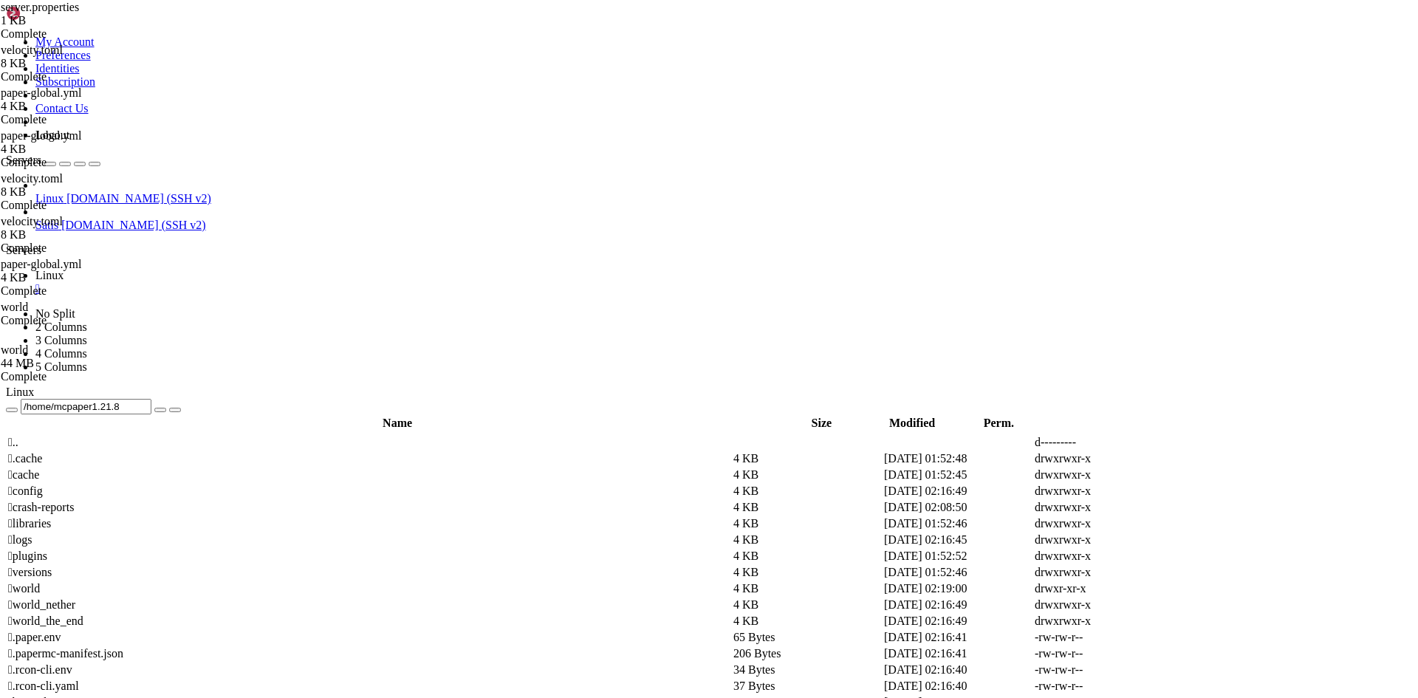
click at [47, 549] on span " plugins" at bounding box center [27, 555] width 39 height 13
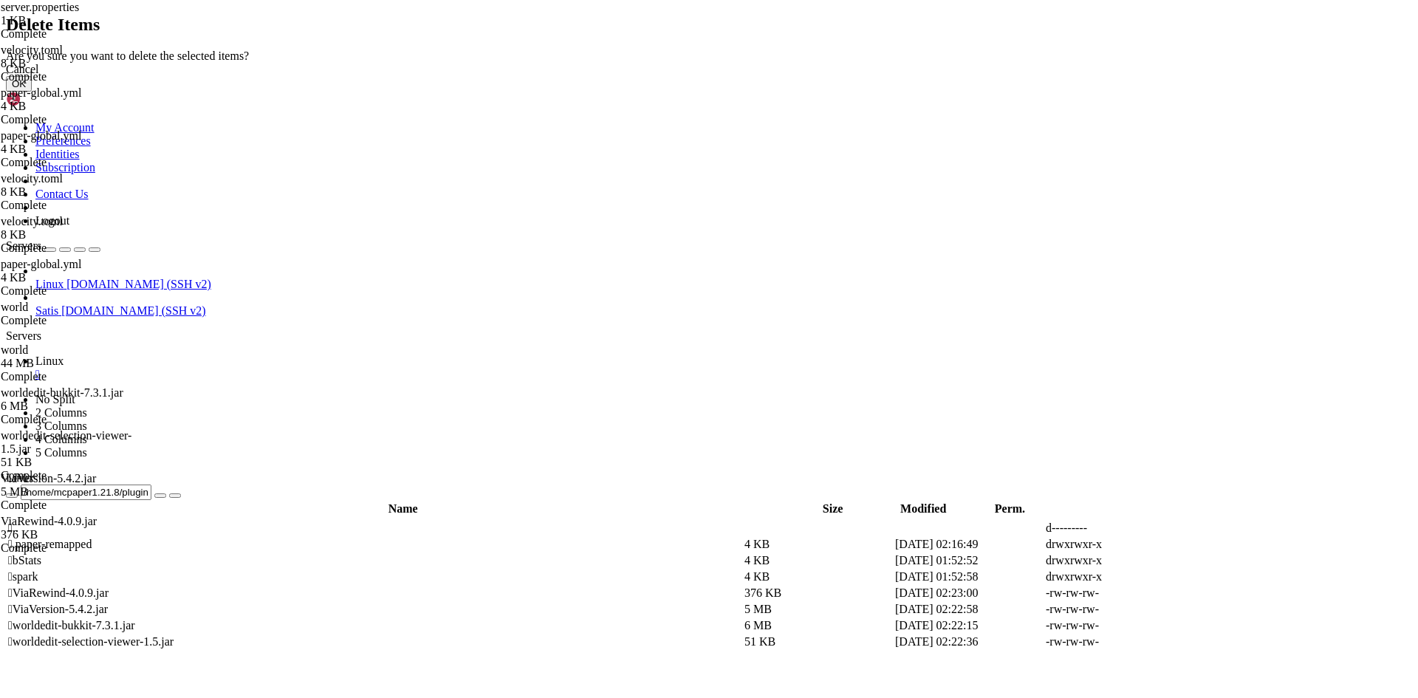
click at [32, 92] on button "OK" at bounding box center [19, 84] width 26 height 16
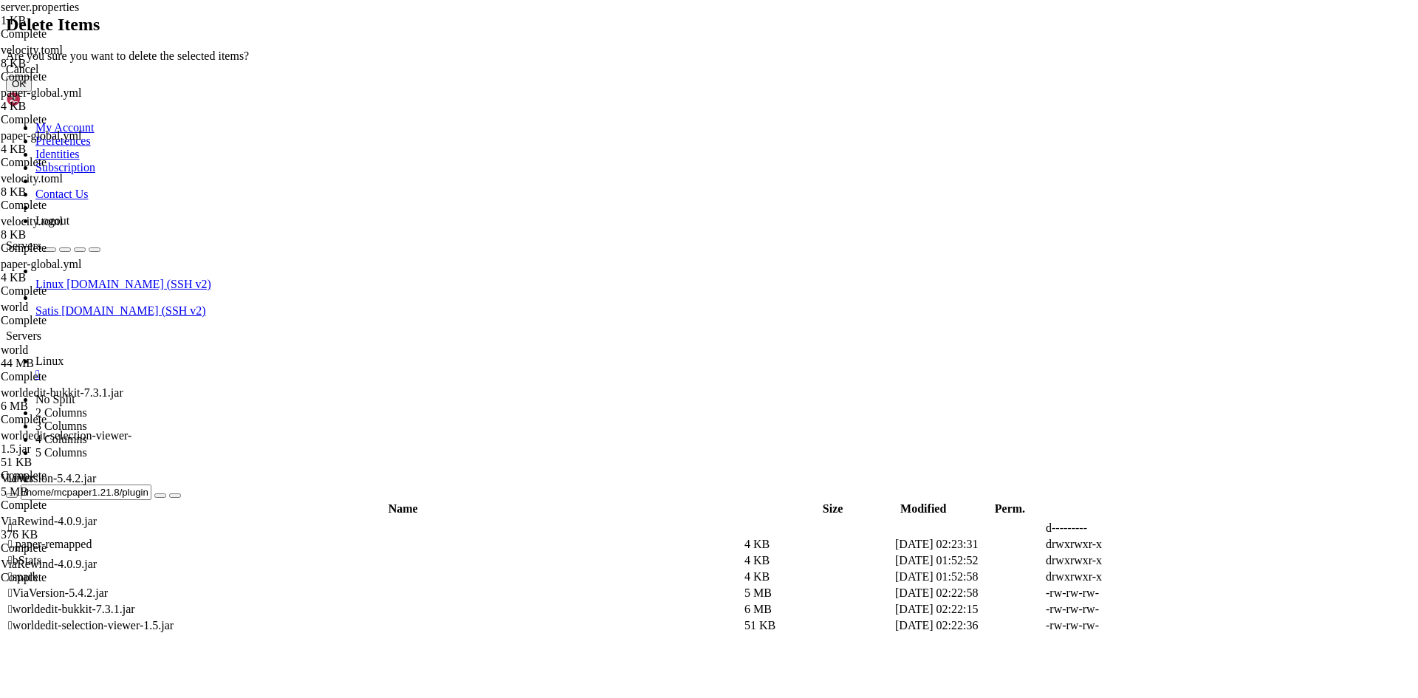
click at [32, 92] on button "OK" at bounding box center [19, 84] width 26 height 16
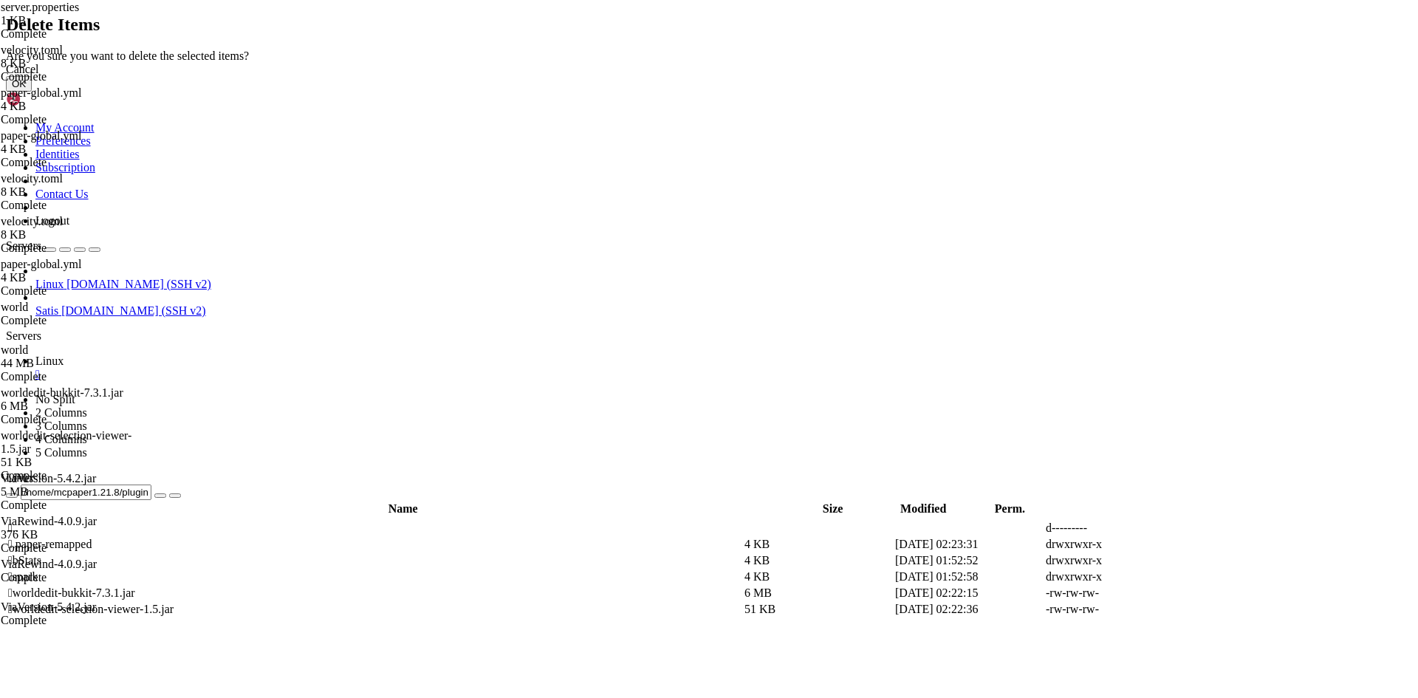
click at [32, 92] on button "OK" at bounding box center [19, 84] width 26 height 16
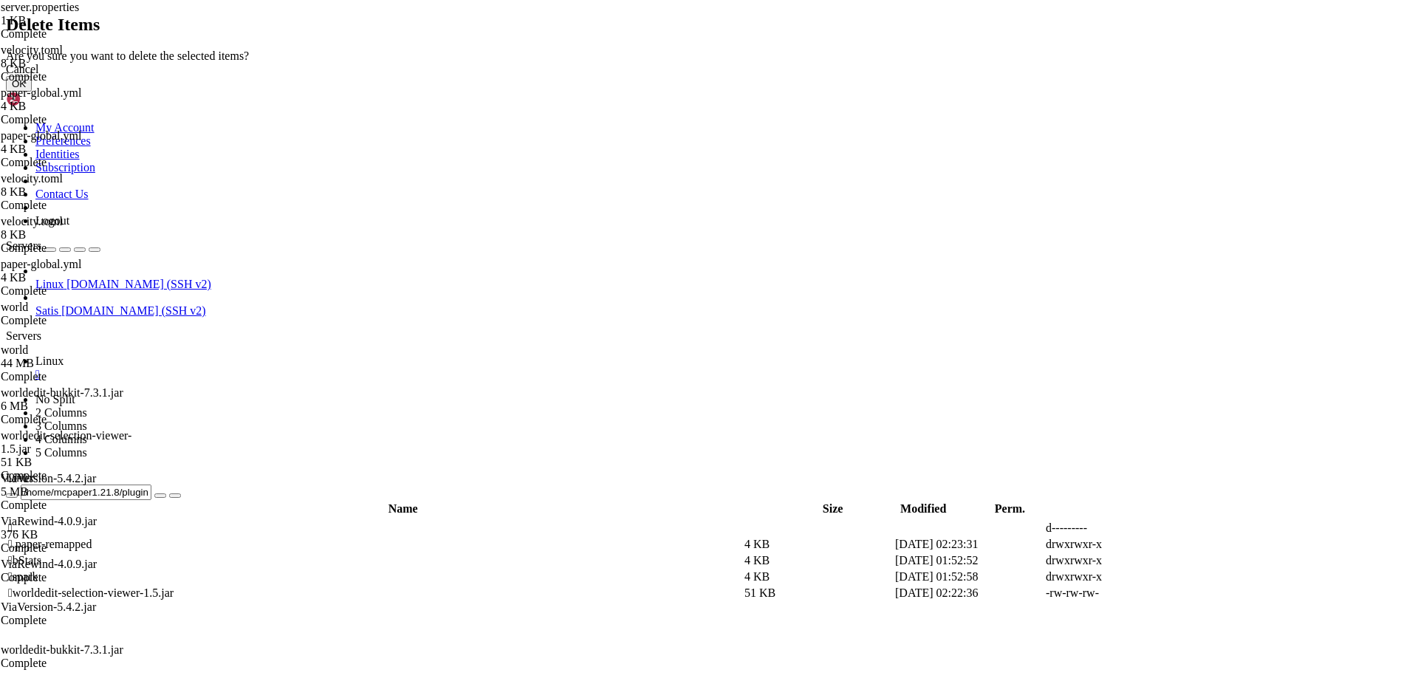
click at [32, 92] on button "OK" at bounding box center [19, 84] width 26 height 16
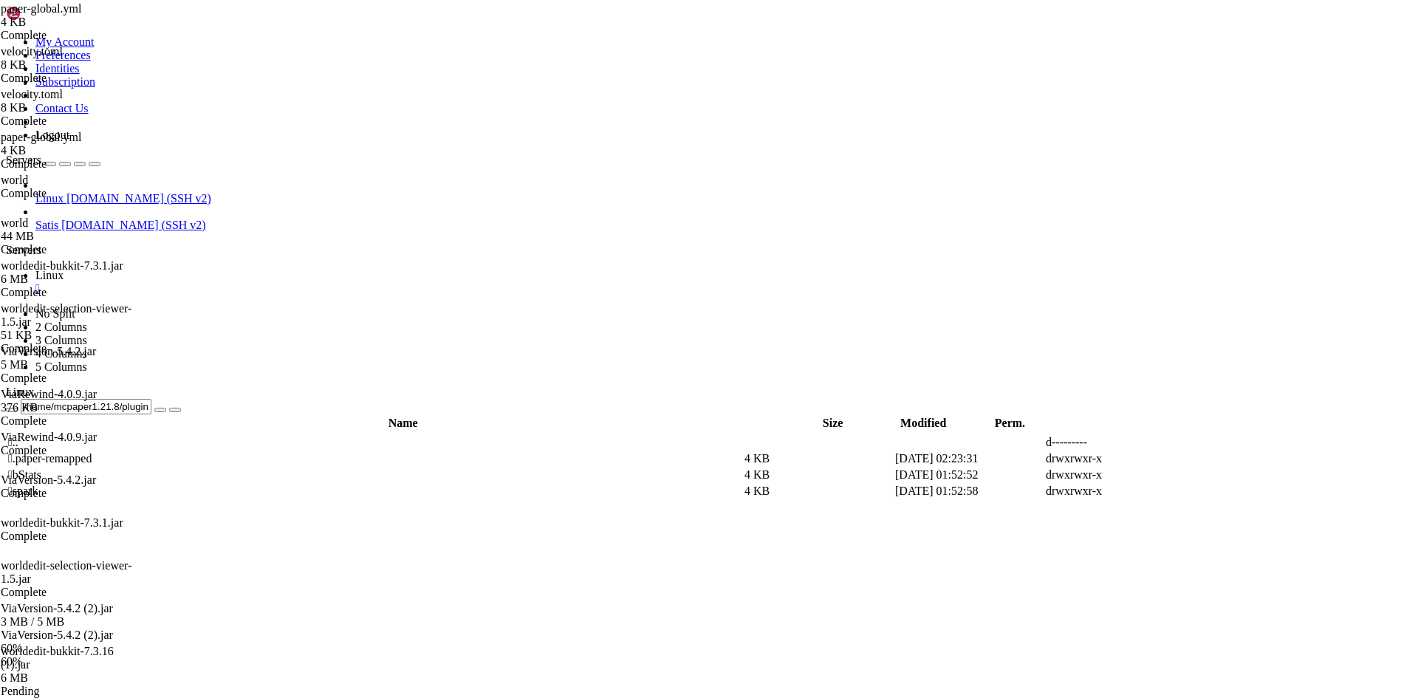
scroll to position [204, 0]
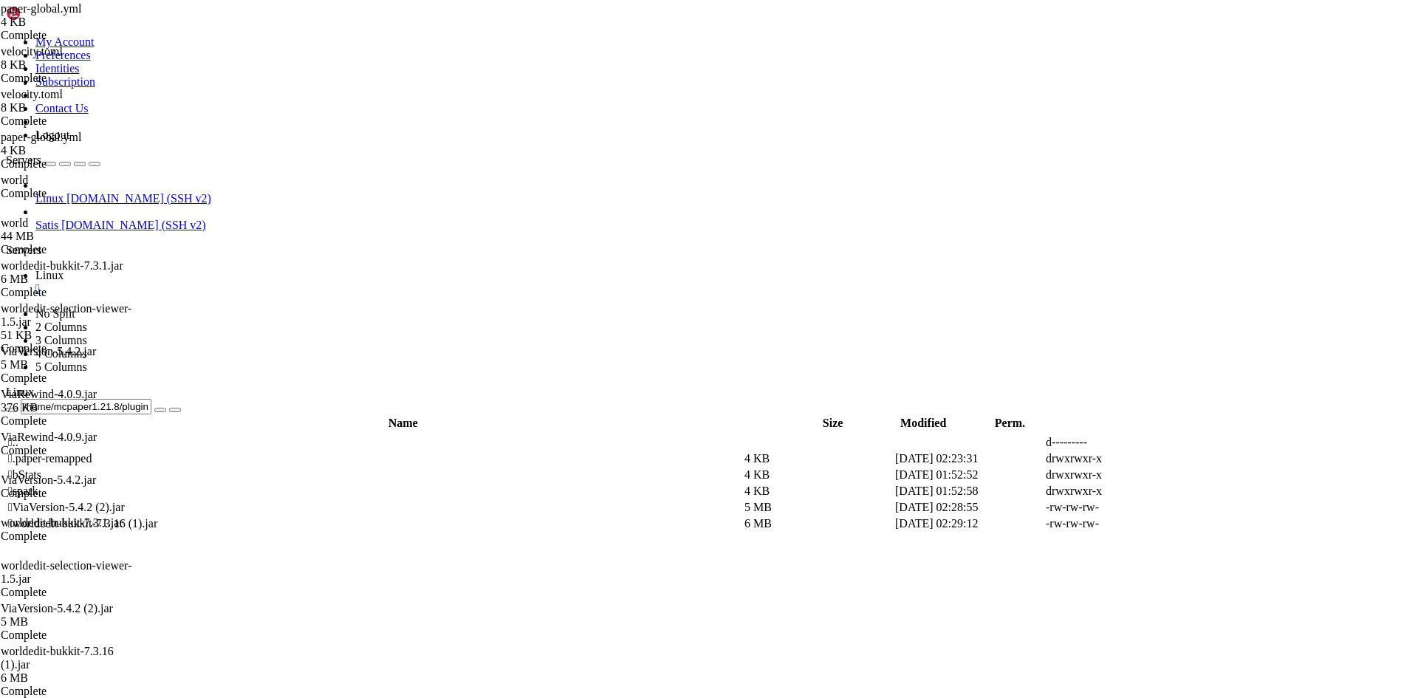
click at [291, 435] on td " .." at bounding box center [374, 442] width 735 height 15
click at [18, 436] on span " .." at bounding box center [13, 442] width 10 height 13
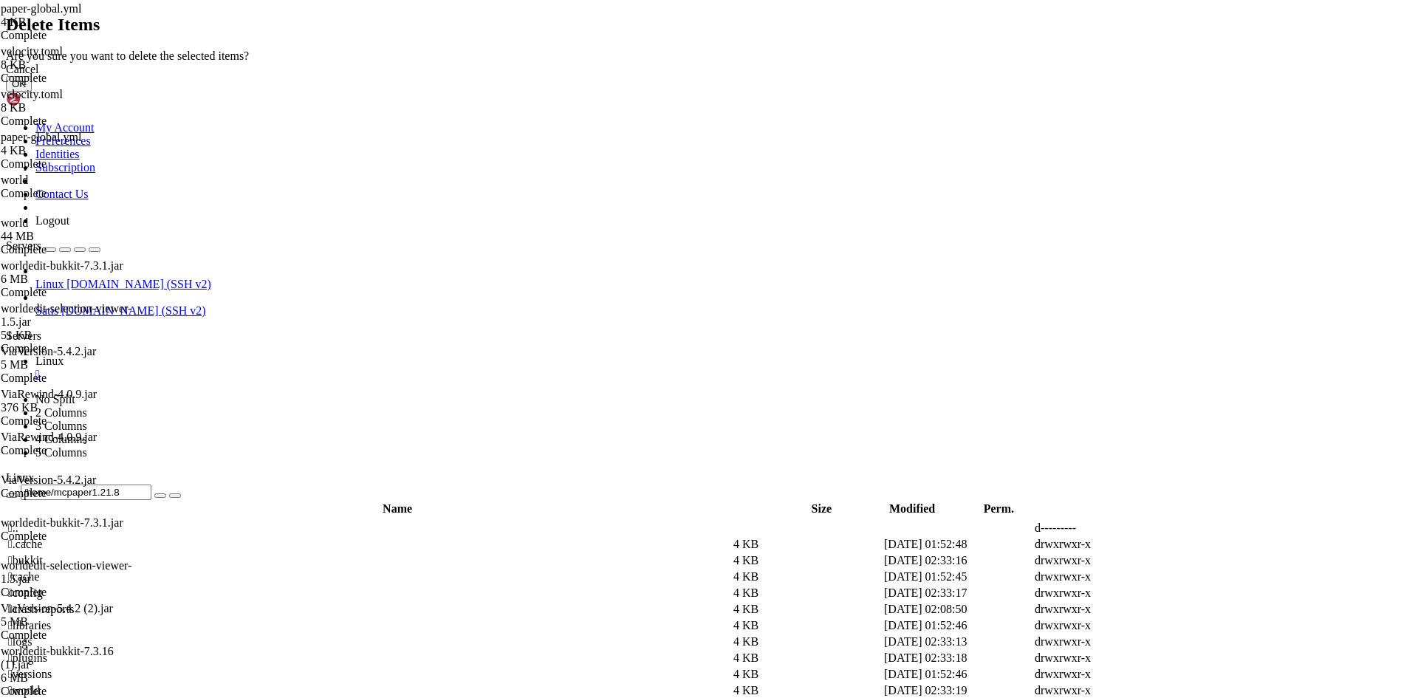
click at [32, 92] on button "OK" at bounding box center [19, 84] width 26 height 16
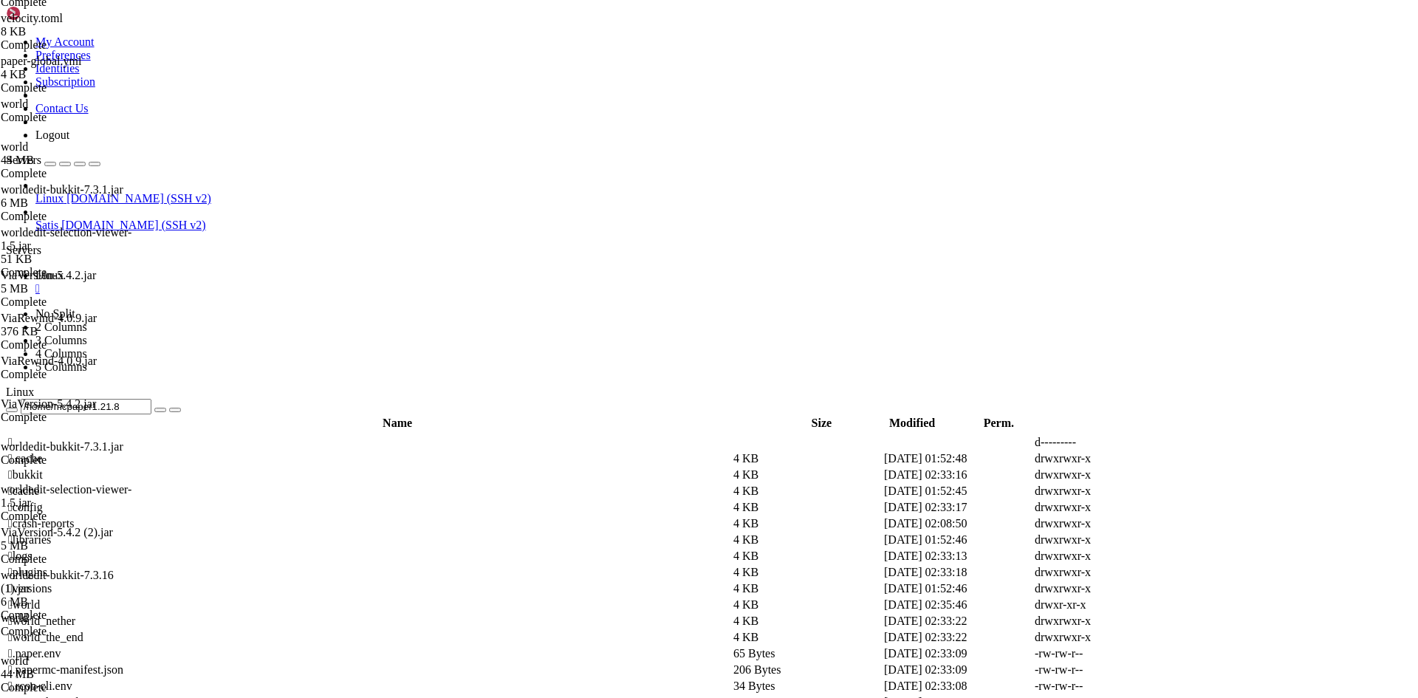
scroll to position [0, 0]
drag, startPoint x: 360, startPoint y: 51, endPoint x: 262, endPoint y: 52, distance: 97.5
click at [151, 399] on input "/home/mcpaper1.21.8" at bounding box center [86, 407] width 131 height 16
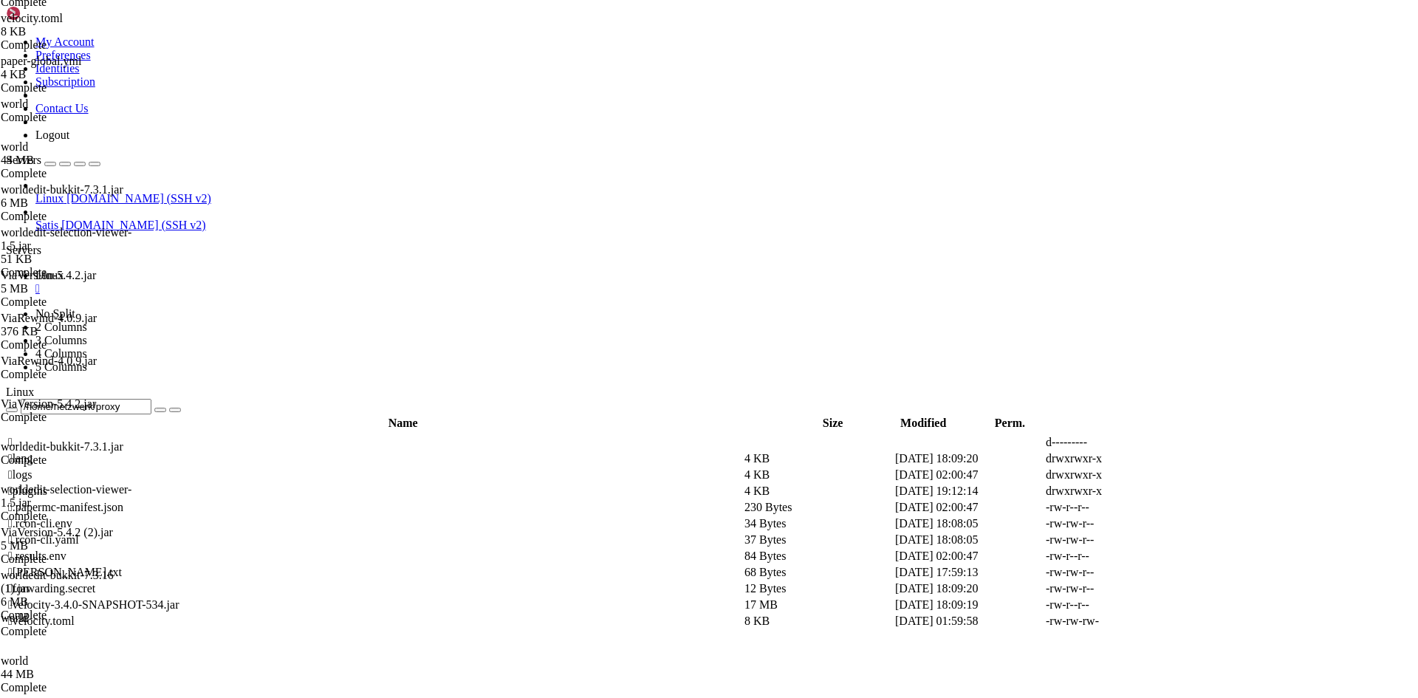
click at [314, 484] on td " plugins" at bounding box center [374, 491] width 735 height 15
click at [312, 484] on td " plugins" at bounding box center [374, 491] width 735 height 15
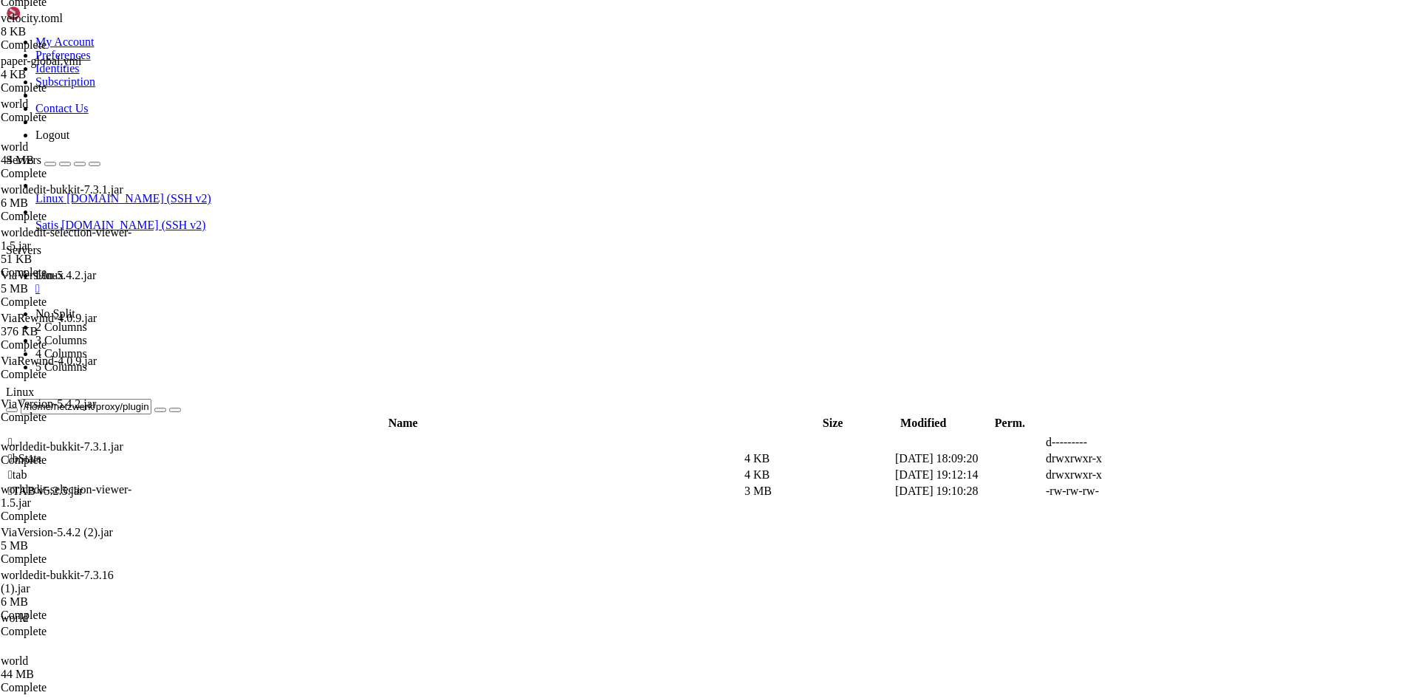
click at [1231, 467] on td at bounding box center [1269, 474] width 149 height 15
click at [1194, 467] on td "drwxrwxr-x" at bounding box center [1119, 474] width 149 height 15
type input "/home/netzwerk/proxy/plugins/tab"
click at [1196, 475] on icon at bounding box center [1196, 475] width 0 height 0
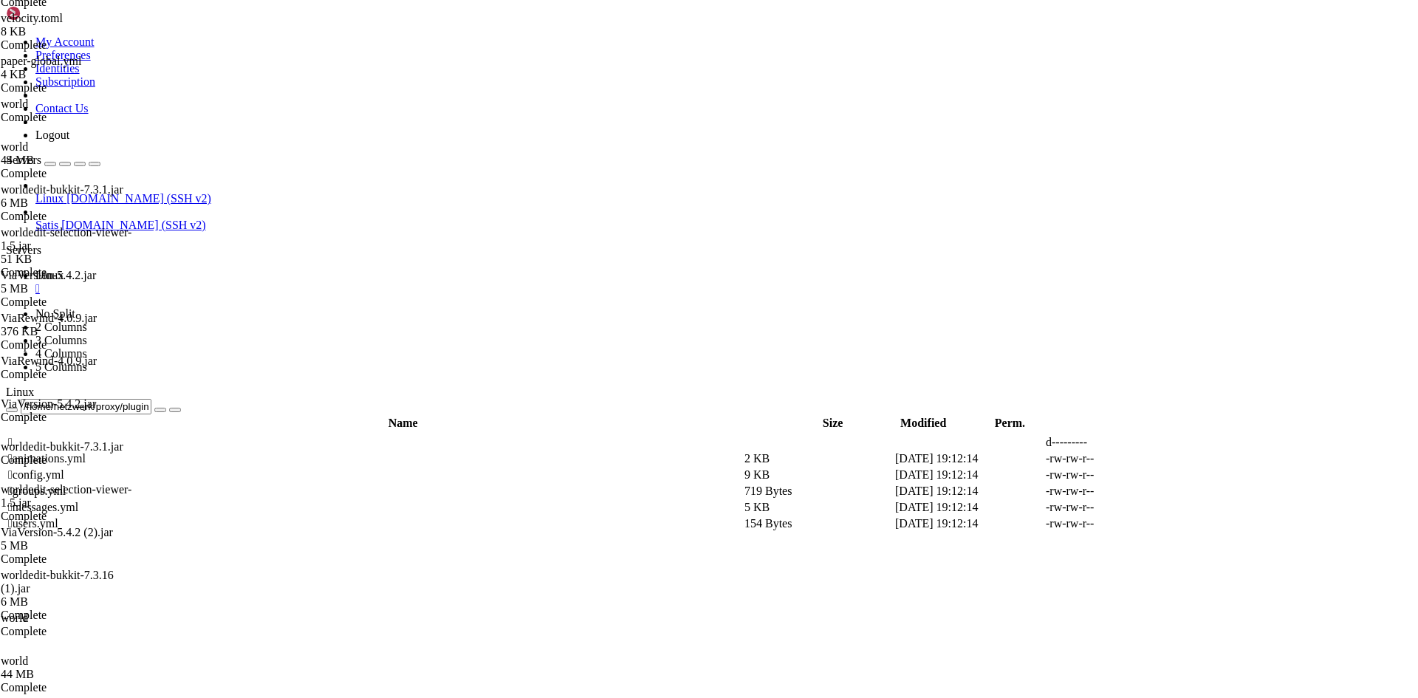
scroll to position [1063, 0]
type textarea "time-offset: +2"
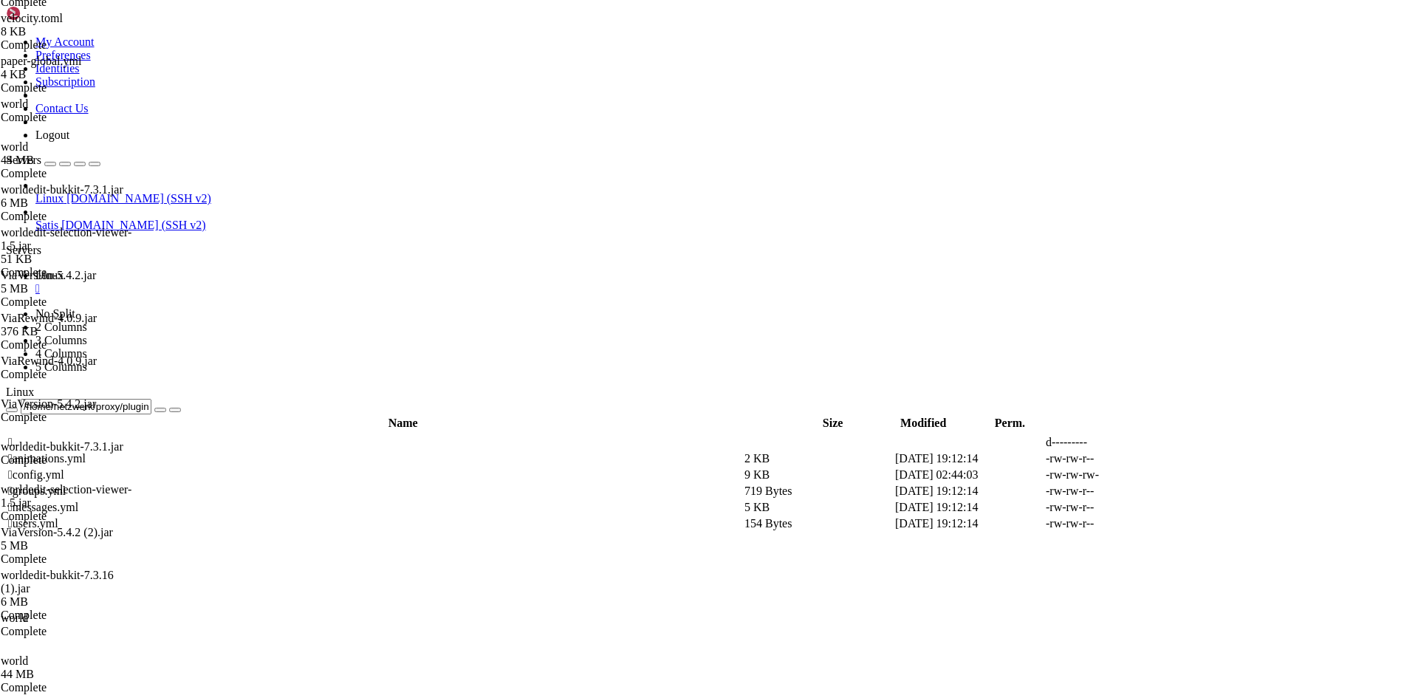
click at [18, 436] on span " .." at bounding box center [13, 442] width 10 height 13
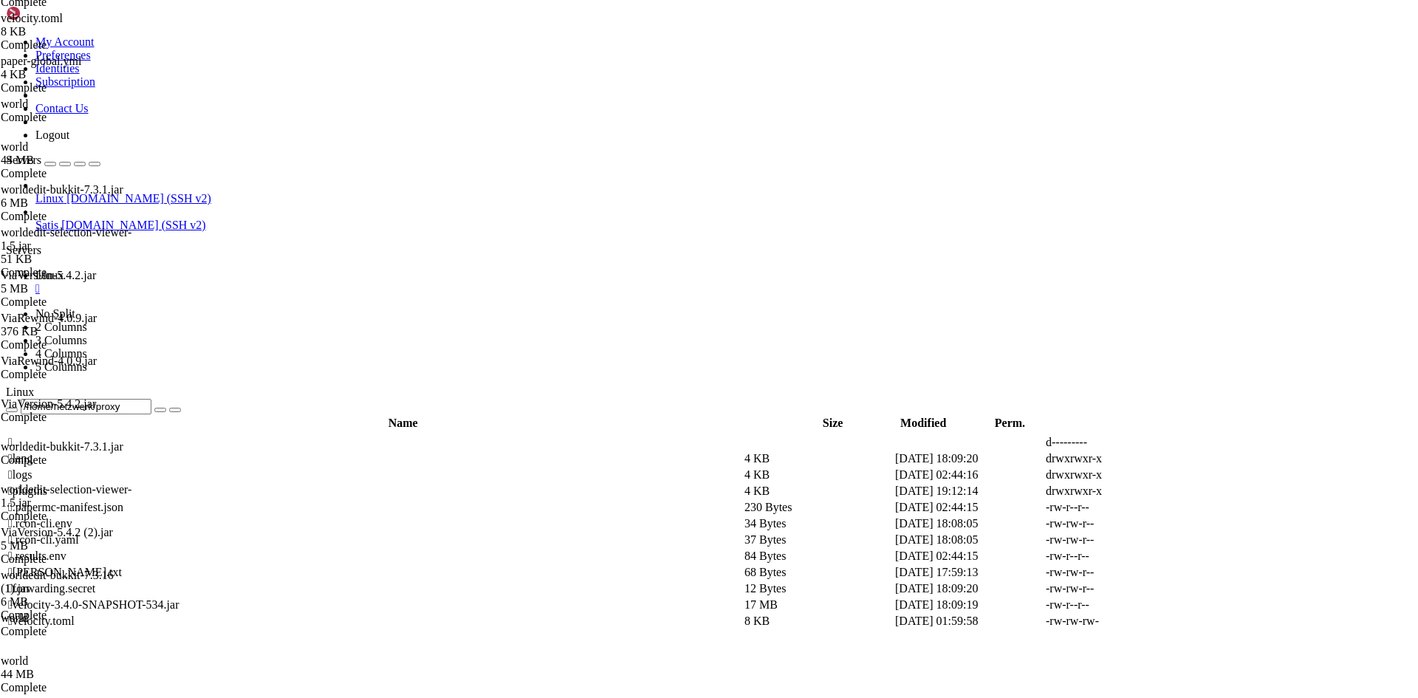
click at [18, 436] on span " .." at bounding box center [13, 442] width 10 height 13
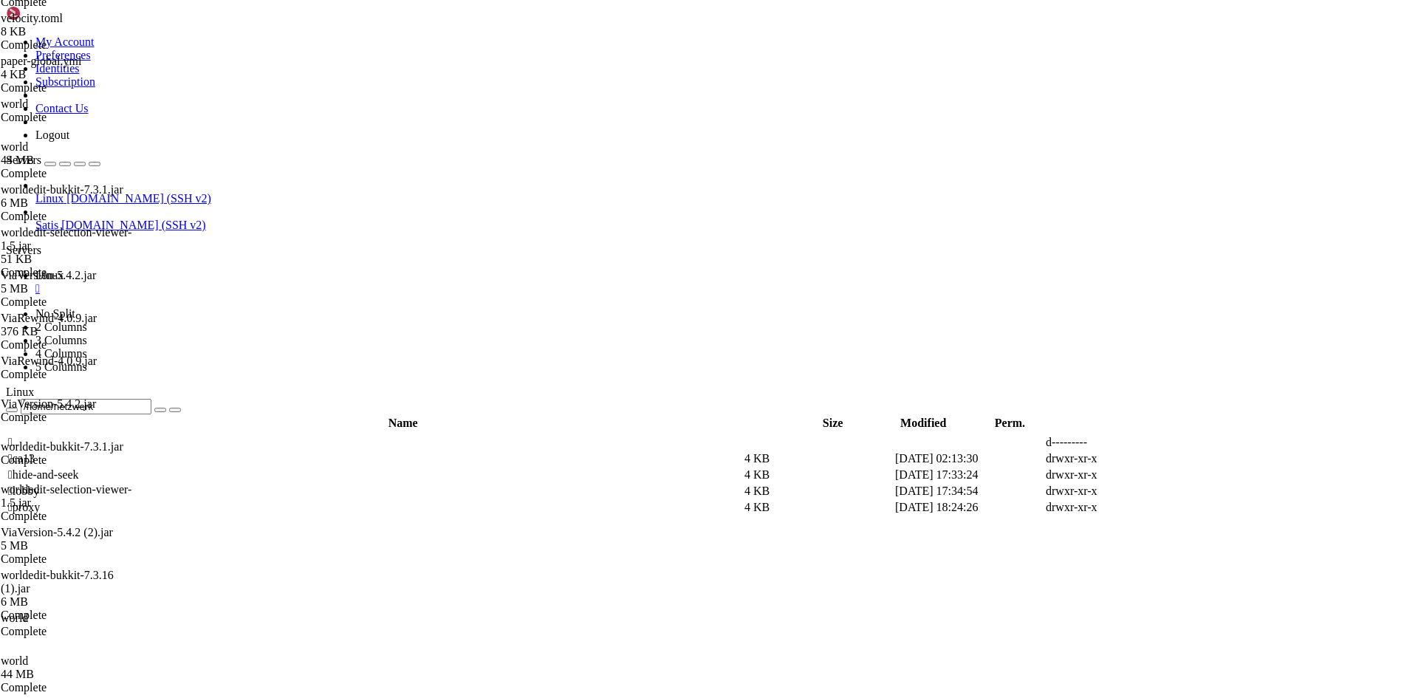
click at [18, 436] on span " .." at bounding box center [13, 442] width 10 height 13
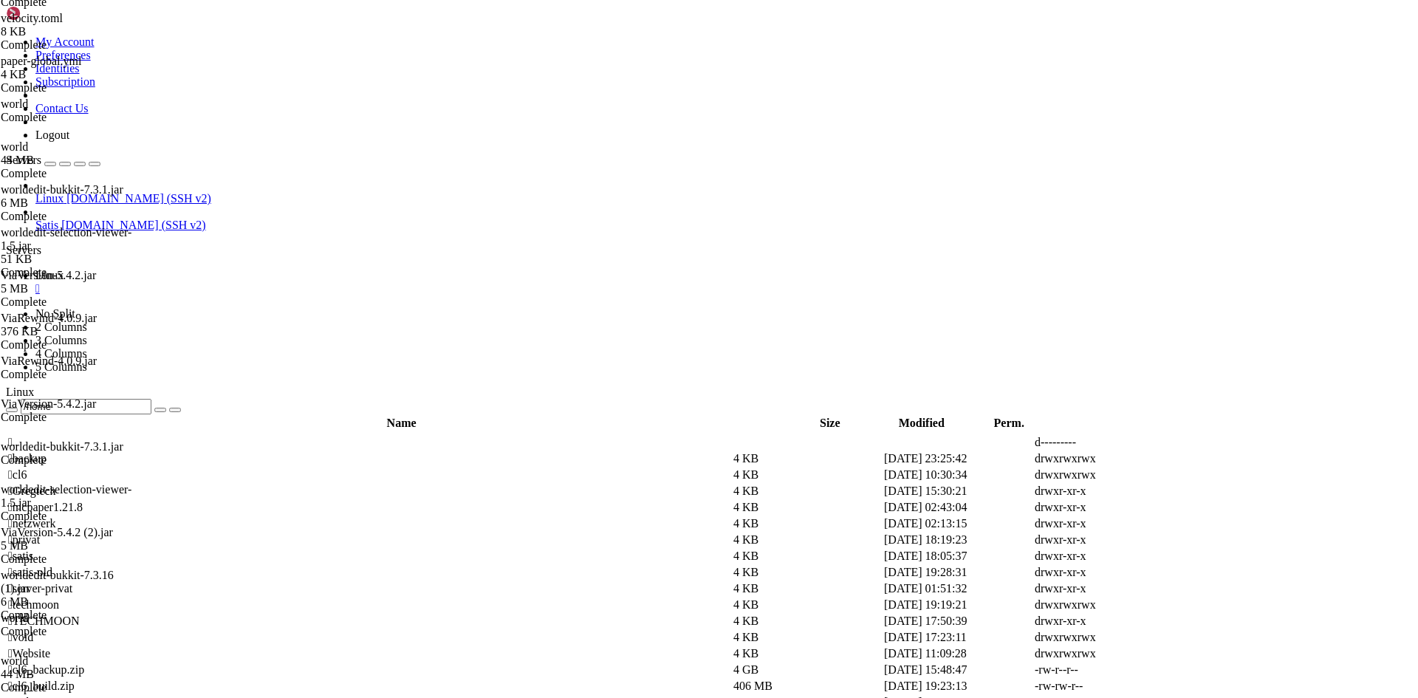
click at [83, 501] on span " mcpaper1.21.8" at bounding box center [45, 507] width 75 height 13
type input "/home/mcpaper1.21.8"
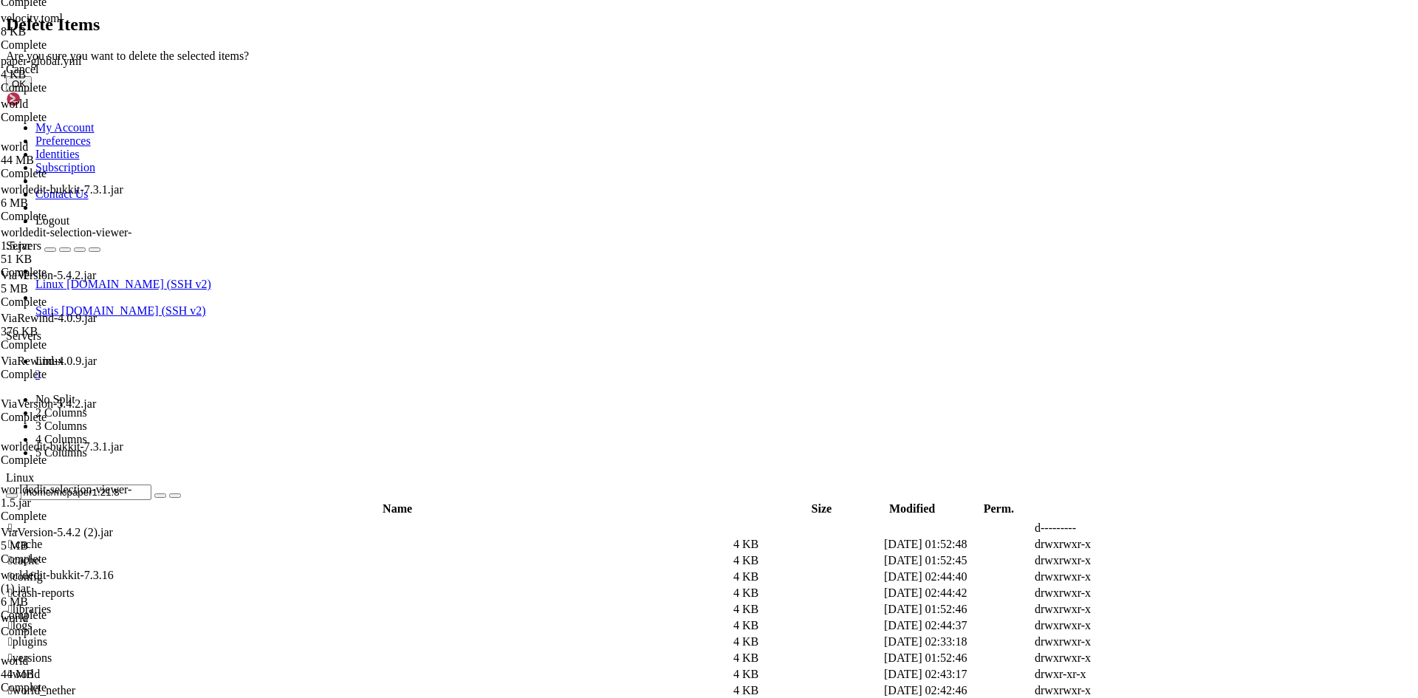
click at [32, 92] on button "OK" at bounding box center [19, 84] width 26 height 16
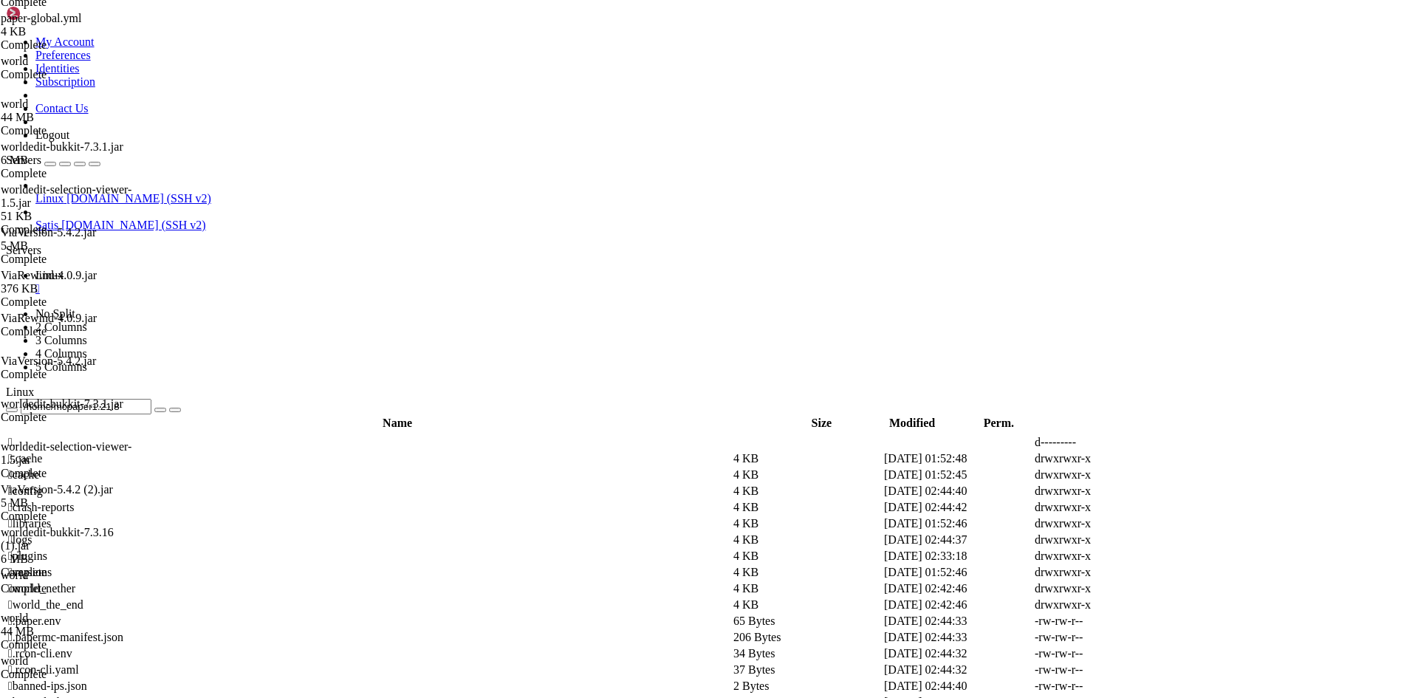
scroll to position [318, 0]
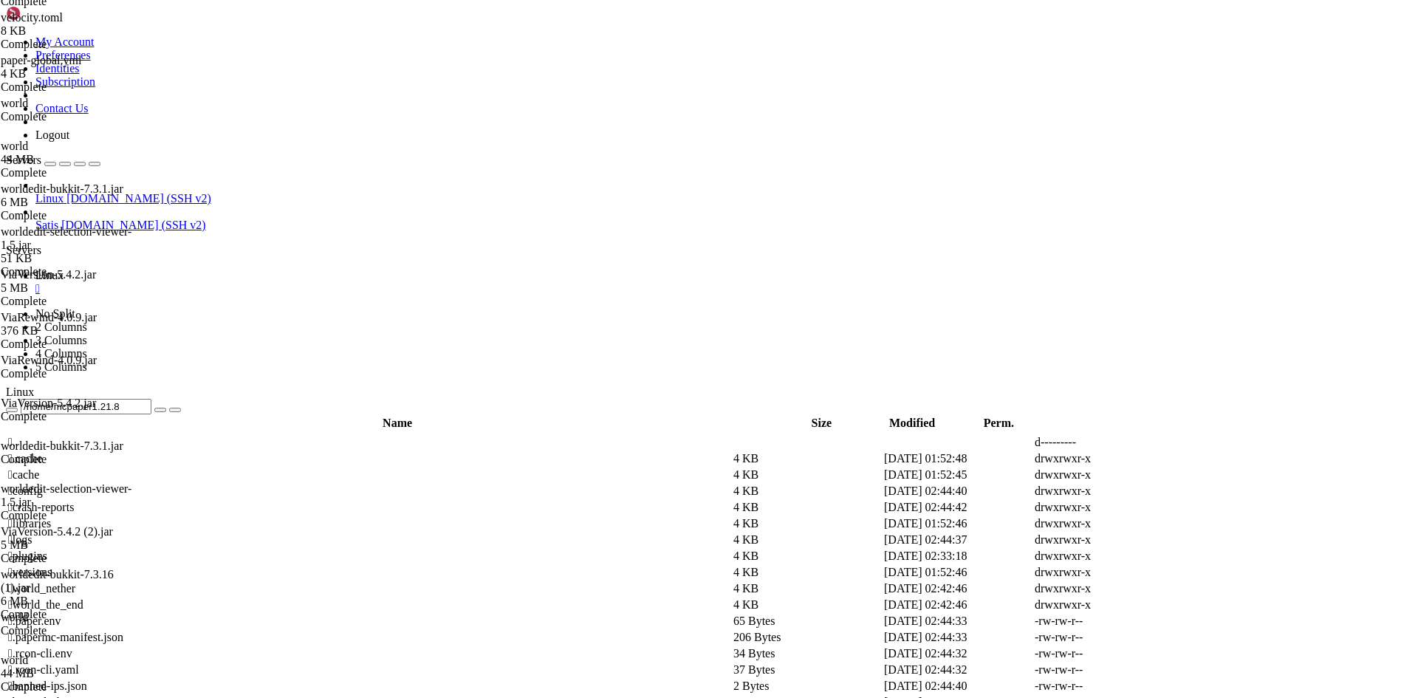
drag, startPoint x: 292, startPoint y: 360, endPoint x: 276, endPoint y: 356, distance: 16.7
drag, startPoint x: 351, startPoint y: 329, endPoint x: 270, endPoint y: 334, distance: 81.3
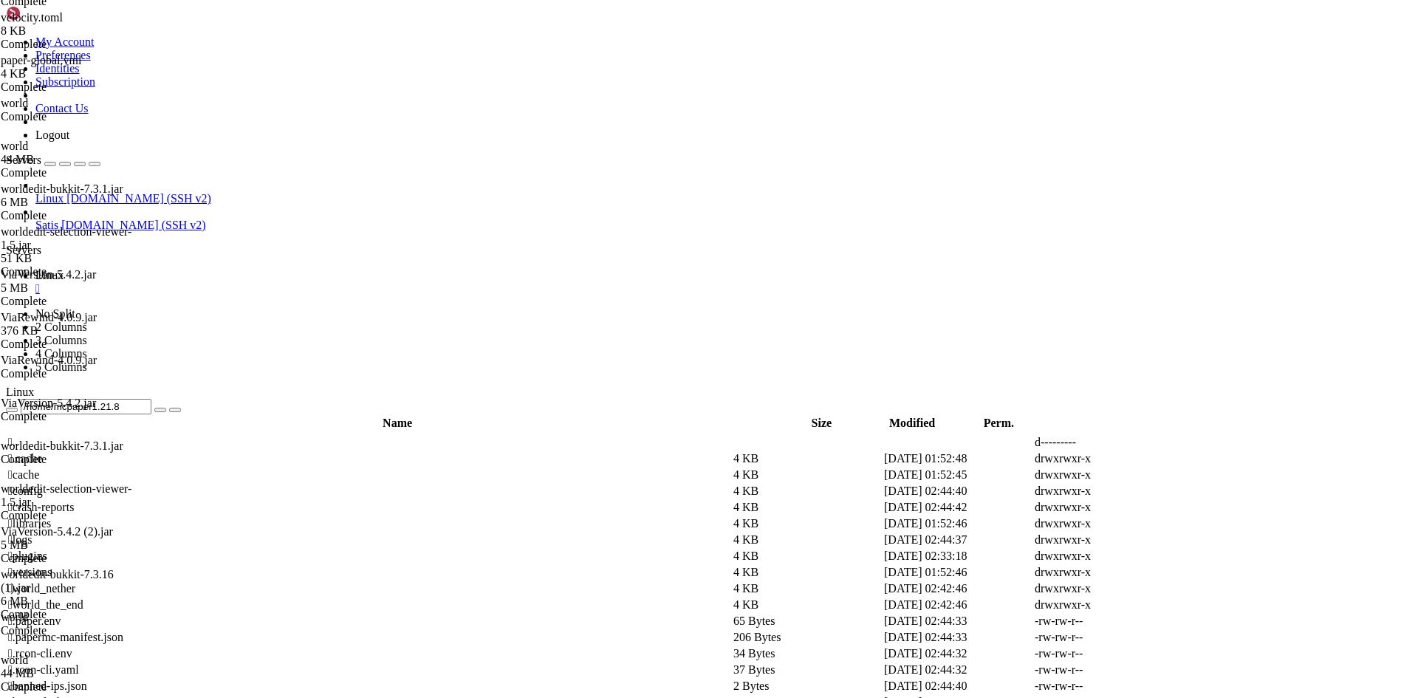
drag, startPoint x: 334, startPoint y: 257, endPoint x: 312, endPoint y: 259, distance: 23.0
drag, startPoint x: 312, startPoint y: 571, endPoint x: 289, endPoint y: 567, distance: 23.2
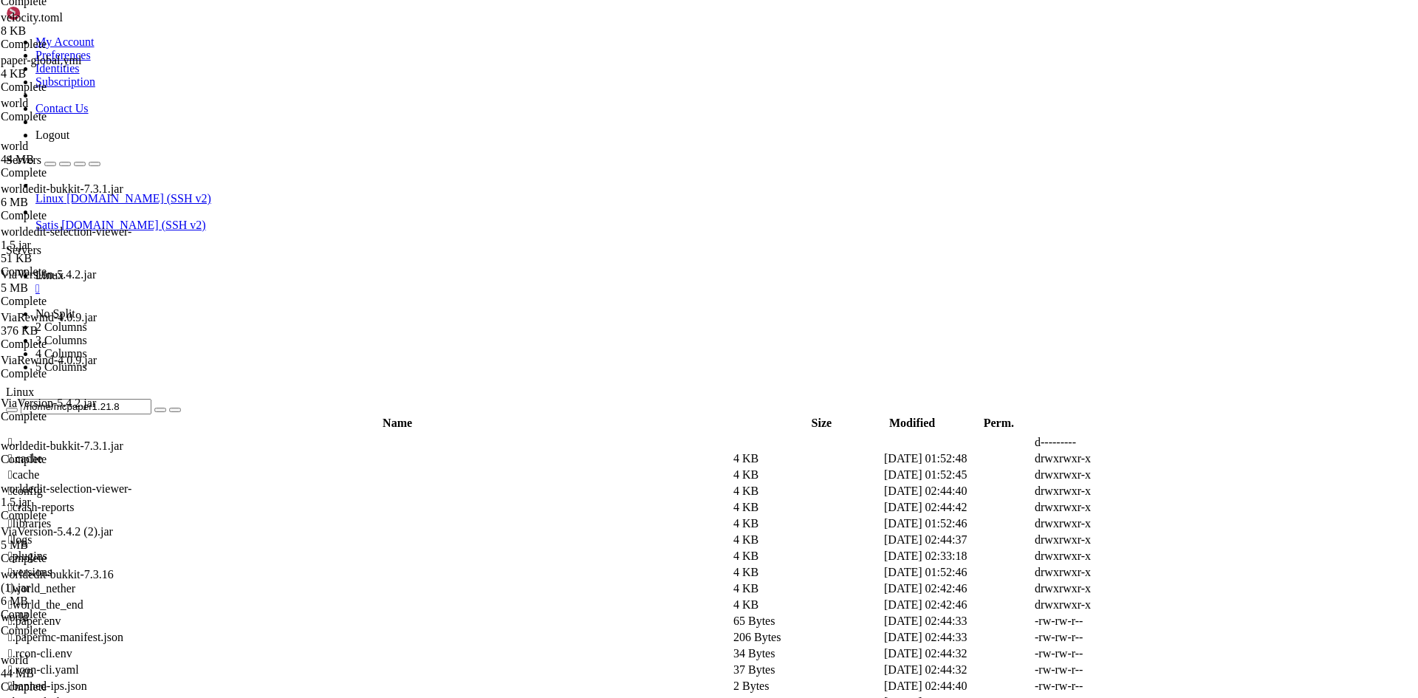
scroll to position [0, 7]
type textarea "spawn-protection=0"
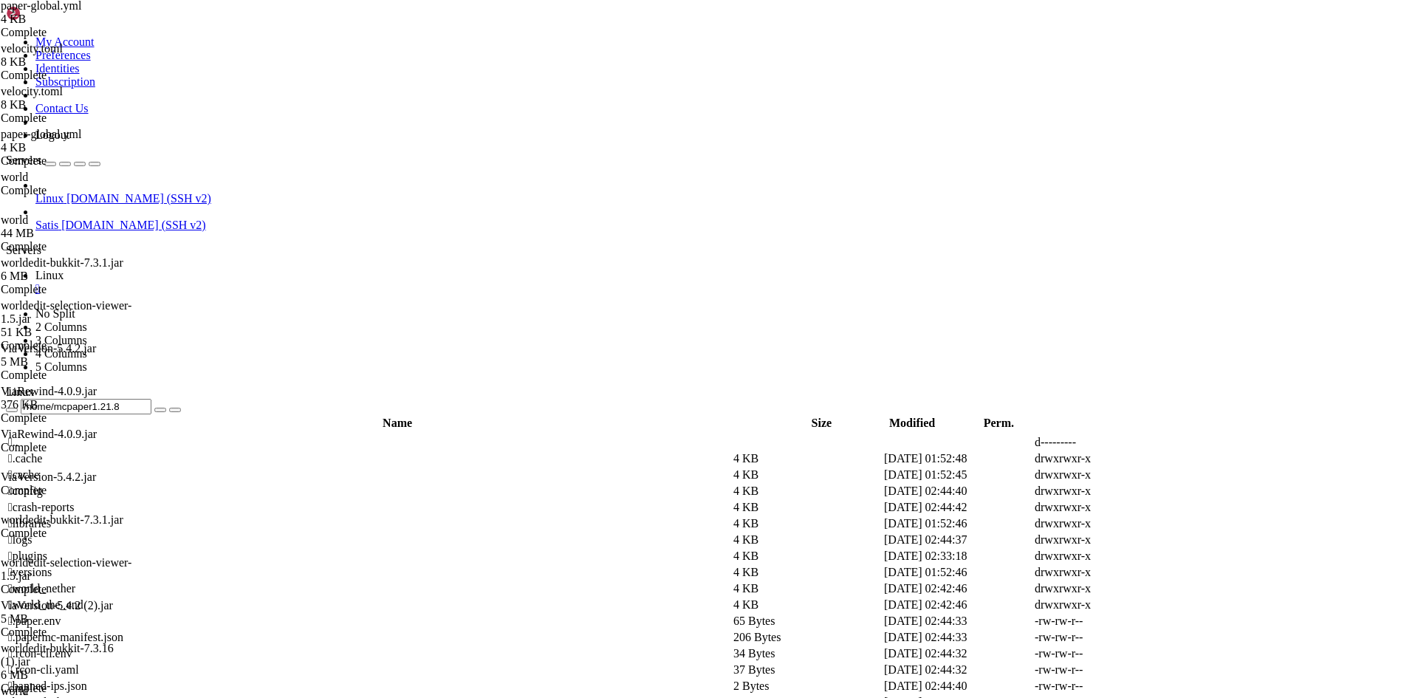
scroll to position [0, 0]
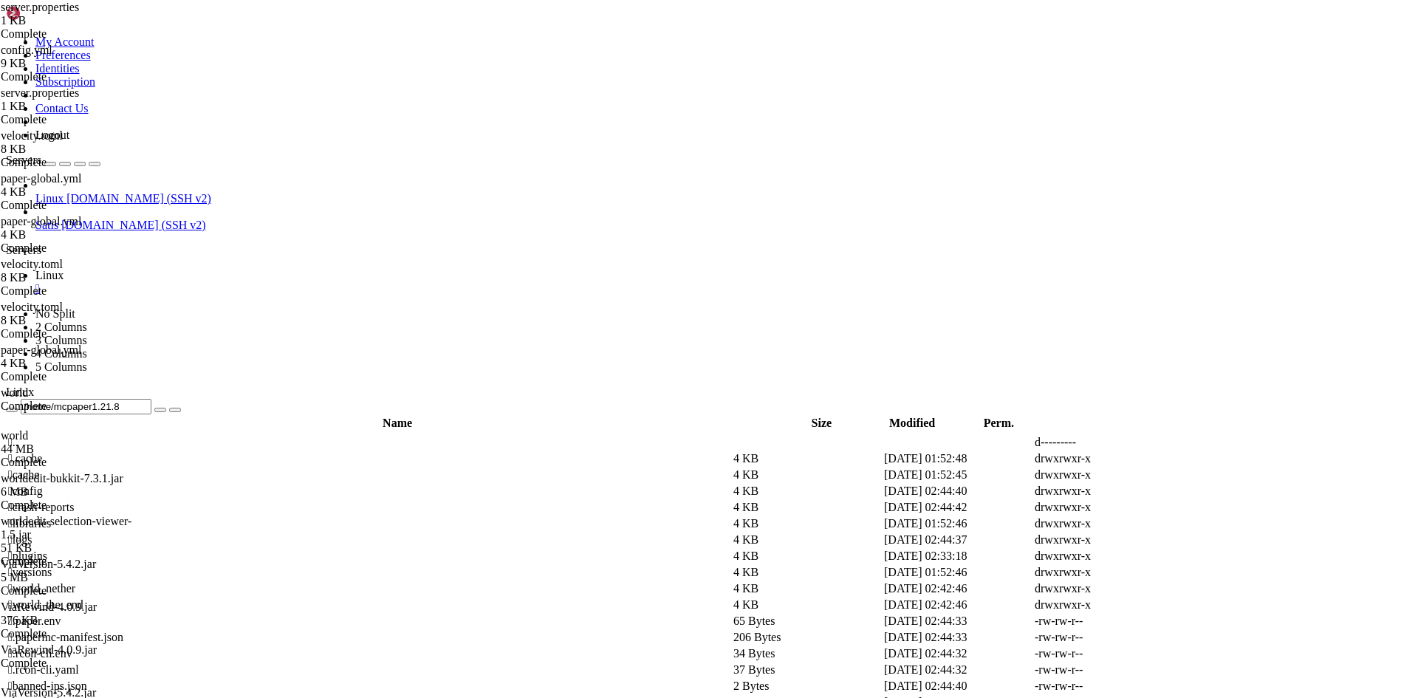
click at [47, 549] on span " plugins" at bounding box center [27, 555] width 39 height 13
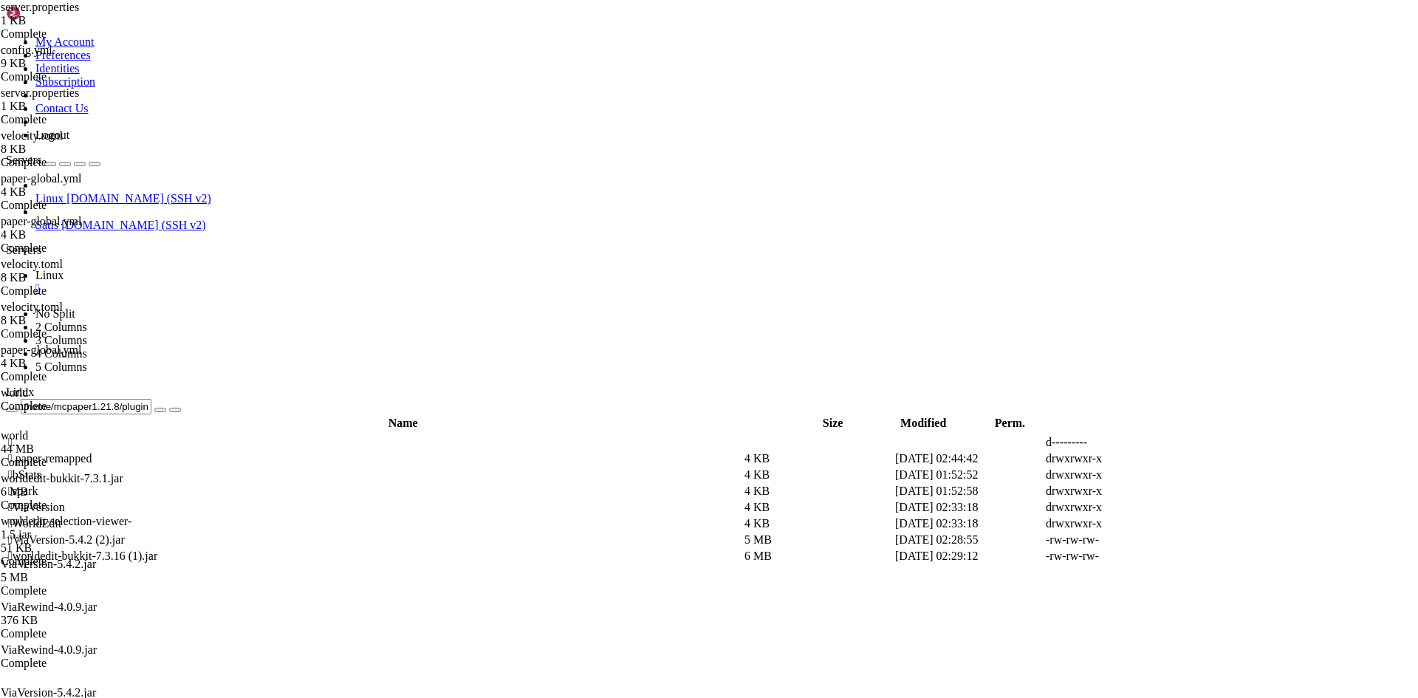
click at [286, 516] on td " WorldEdit" at bounding box center [374, 523] width 735 height 15
click at [64, 484] on span " schematics" at bounding box center [36, 490] width 56 height 13
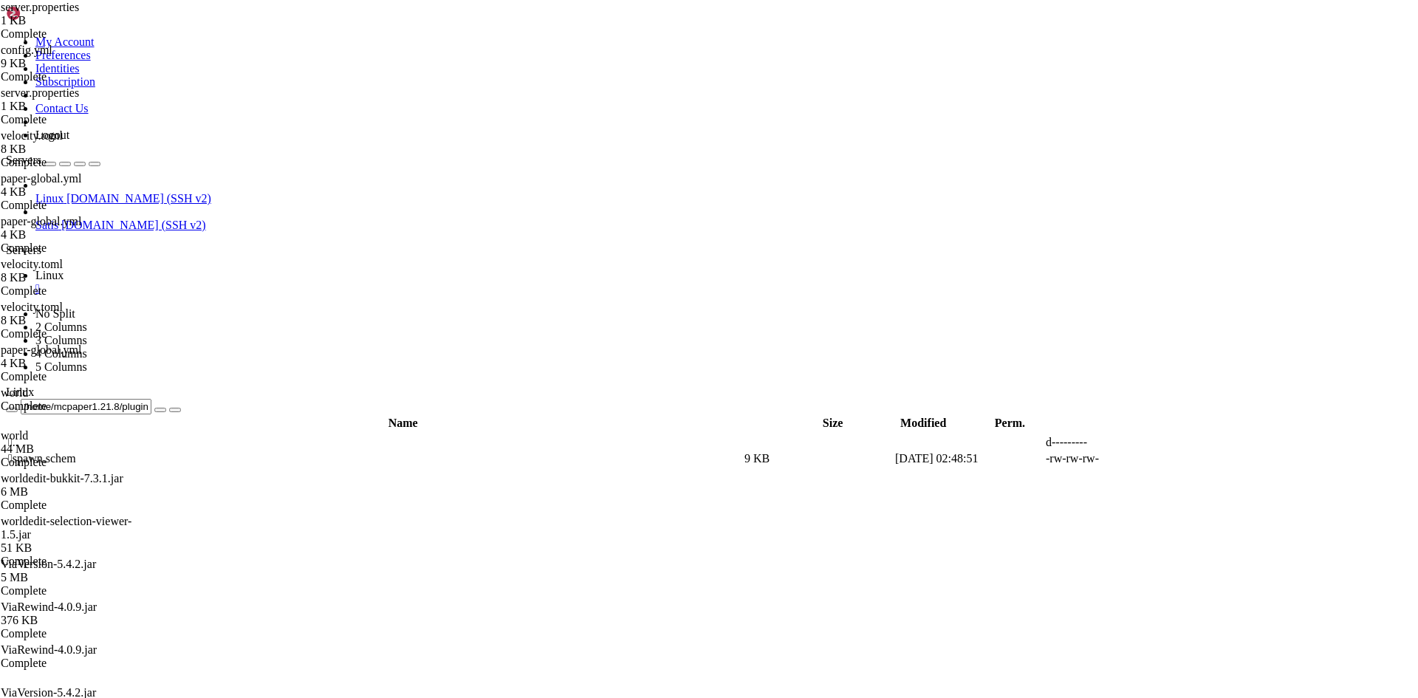
click at [18, 436] on span " .." at bounding box center [13, 442] width 10 height 13
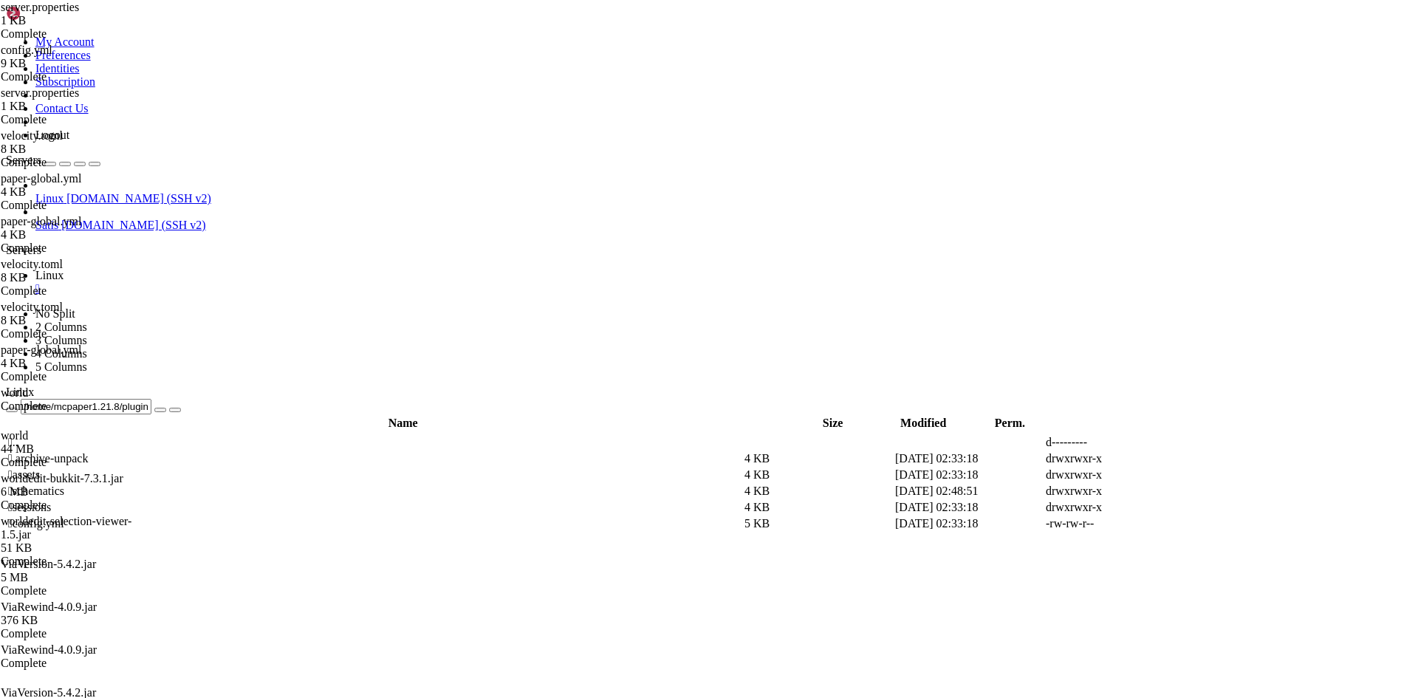
click at [18, 436] on span " .." at bounding box center [13, 442] width 10 height 13
click at [65, 501] on span " ViaVersion" at bounding box center [36, 507] width 57 height 13
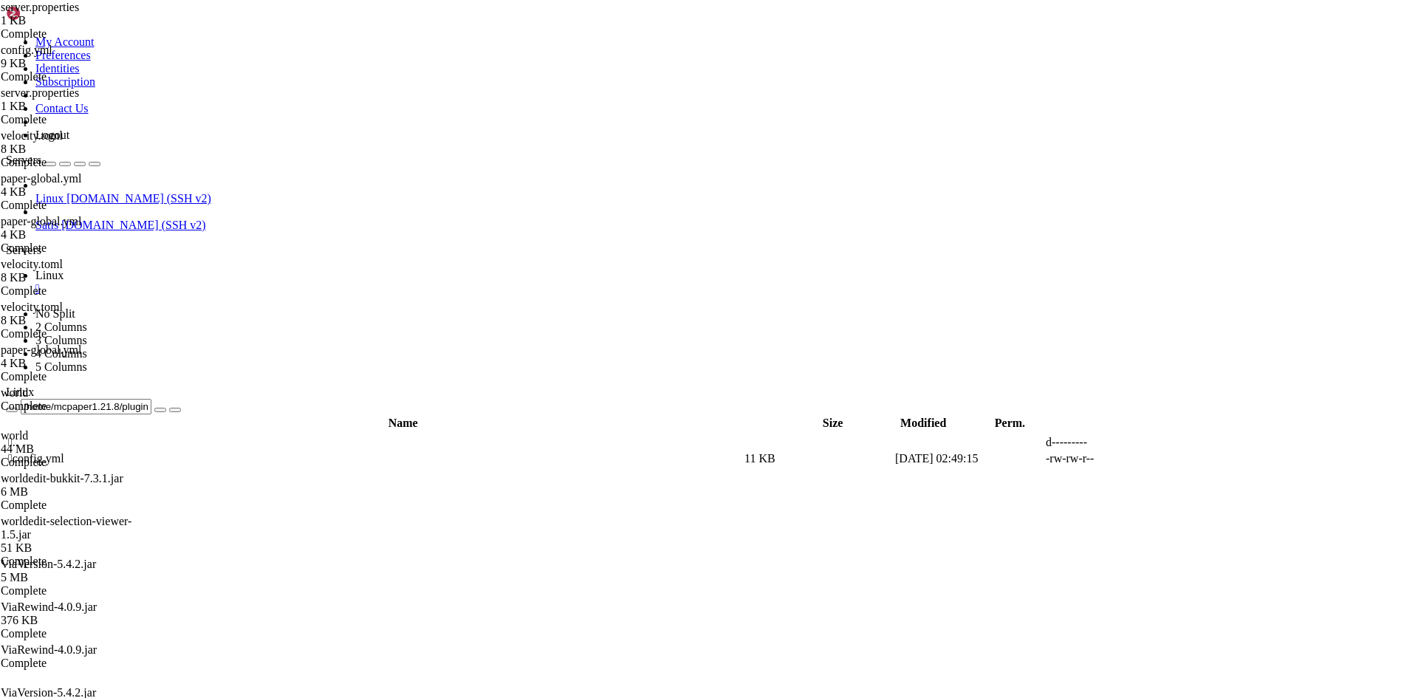
click at [18, 436] on span " .." at bounding box center [13, 442] width 10 height 13
type input "/home/mcpaper1.21.8/plugins"
